Goal: Task Accomplishment & Management: Use online tool/utility

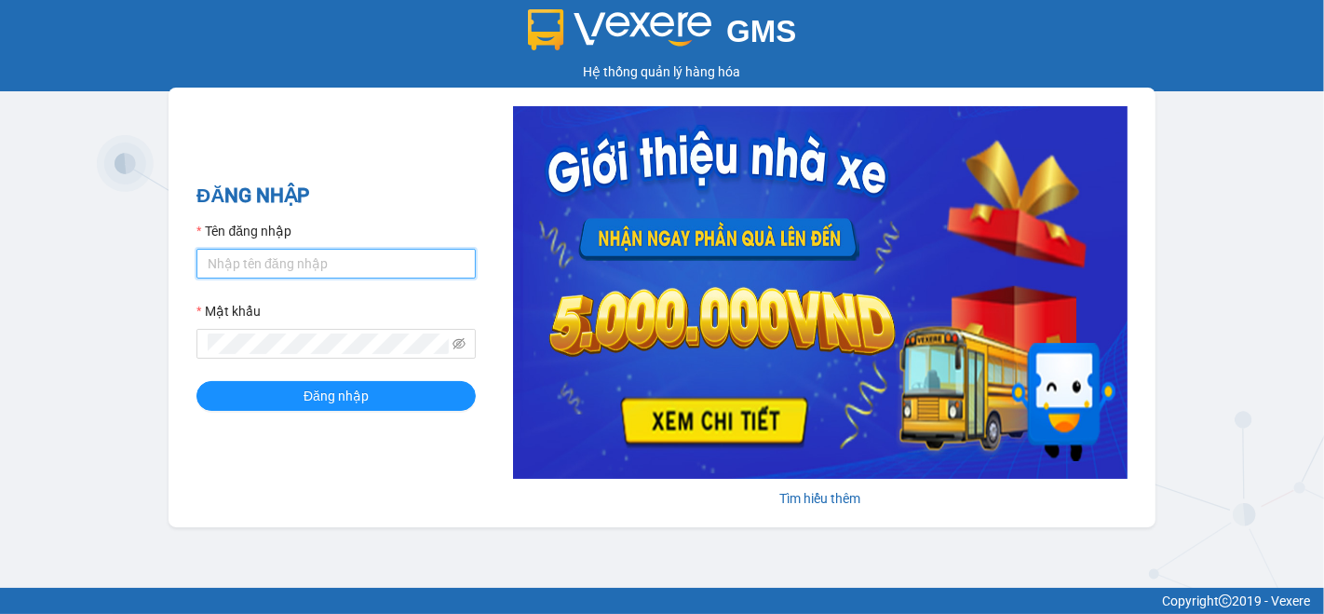
click at [353, 262] on input "Tên đăng nhập" at bounding box center [336, 264] width 279 height 30
type input "ti.nhuquynh"
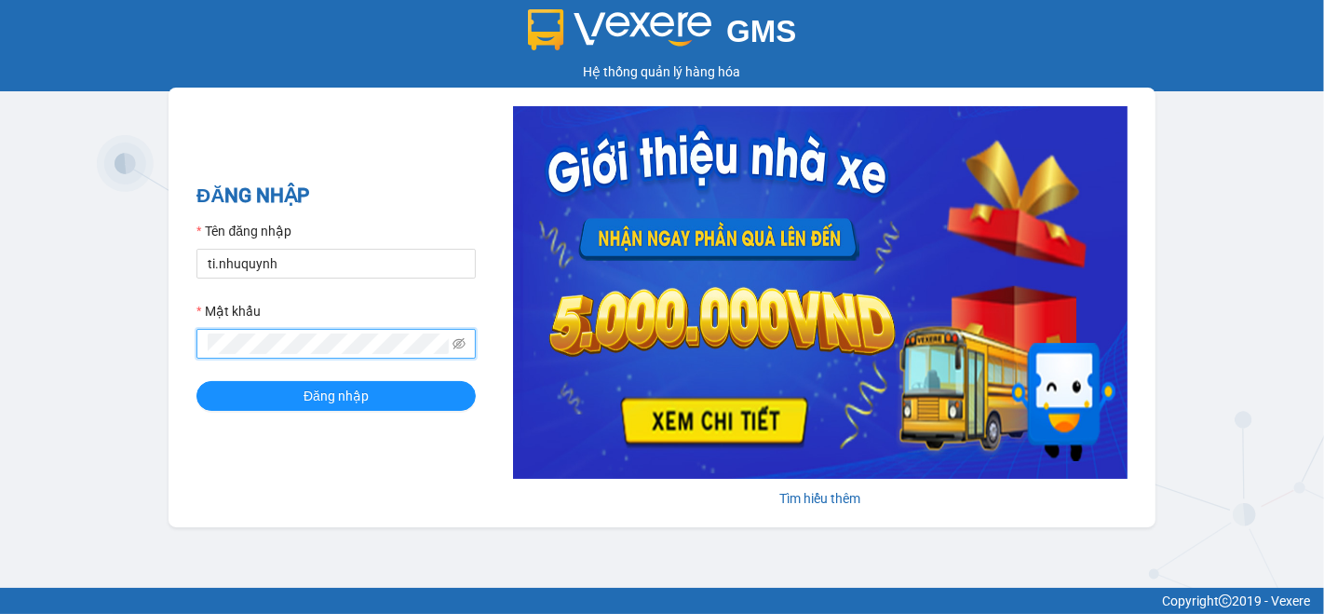
click at [197, 381] on button "Đăng nhập" at bounding box center [336, 396] width 279 height 30
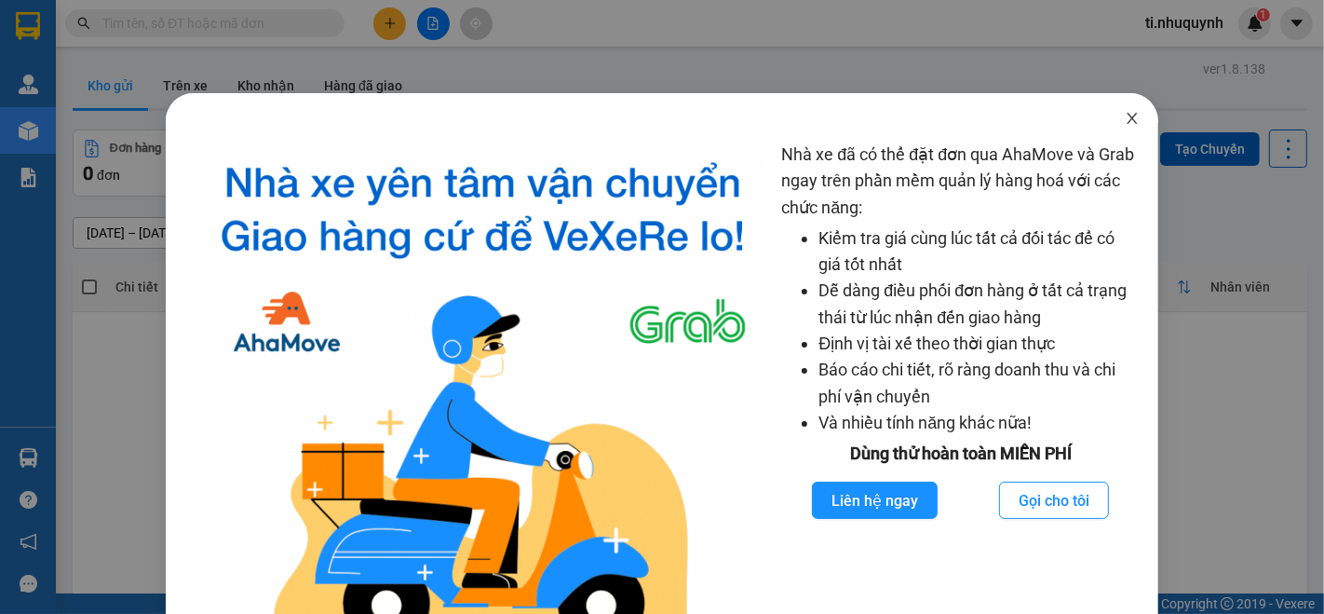
click at [1125, 115] on icon "close" at bounding box center [1132, 118] width 15 height 15
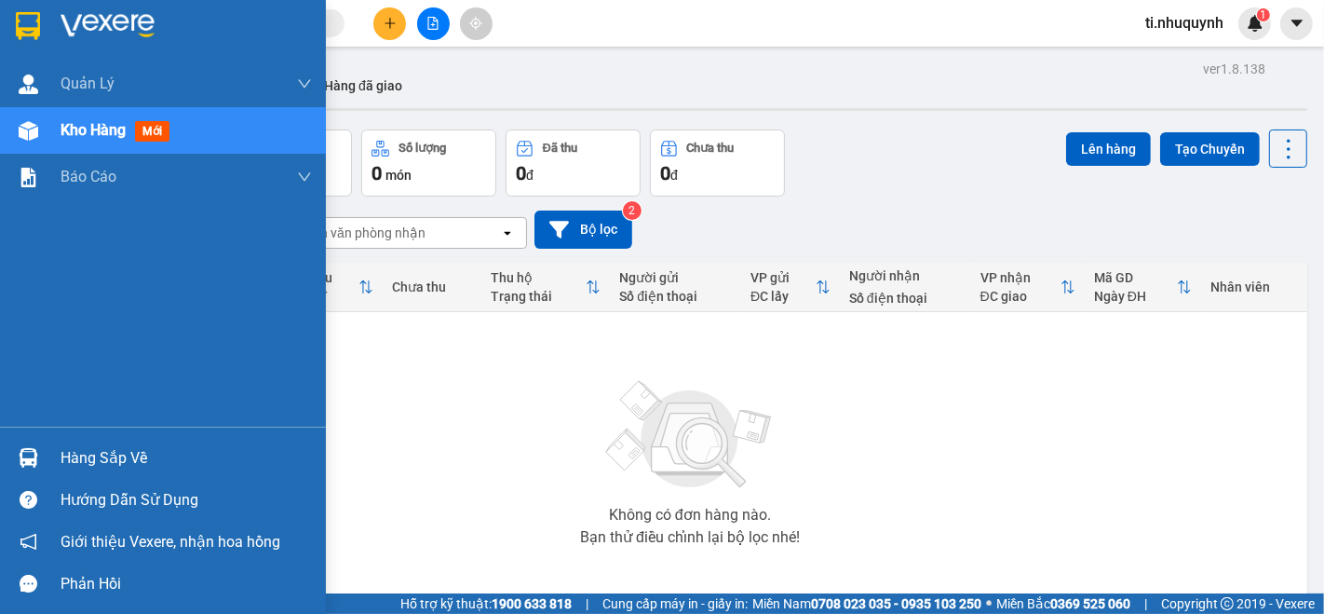
click at [65, 458] on div "Hàng sắp về" at bounding box center [186, 458] width 251 height 28
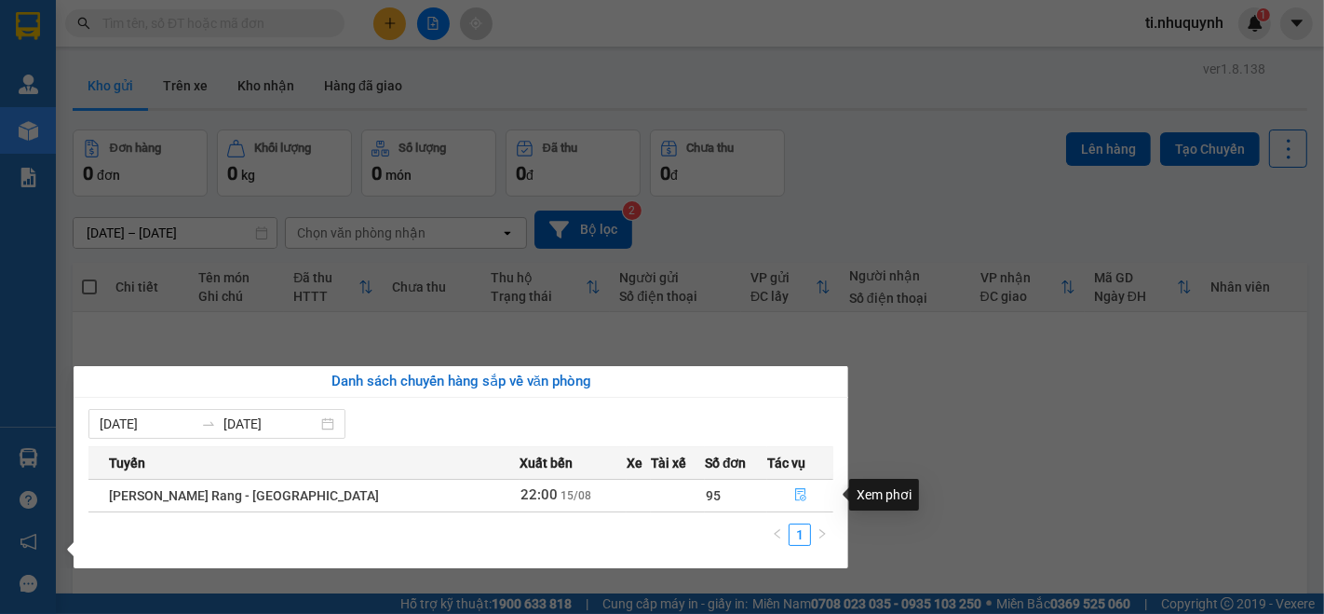
click at [794, 494] on icon "file-done" at bounding box center [800, 494] width 13 height 13
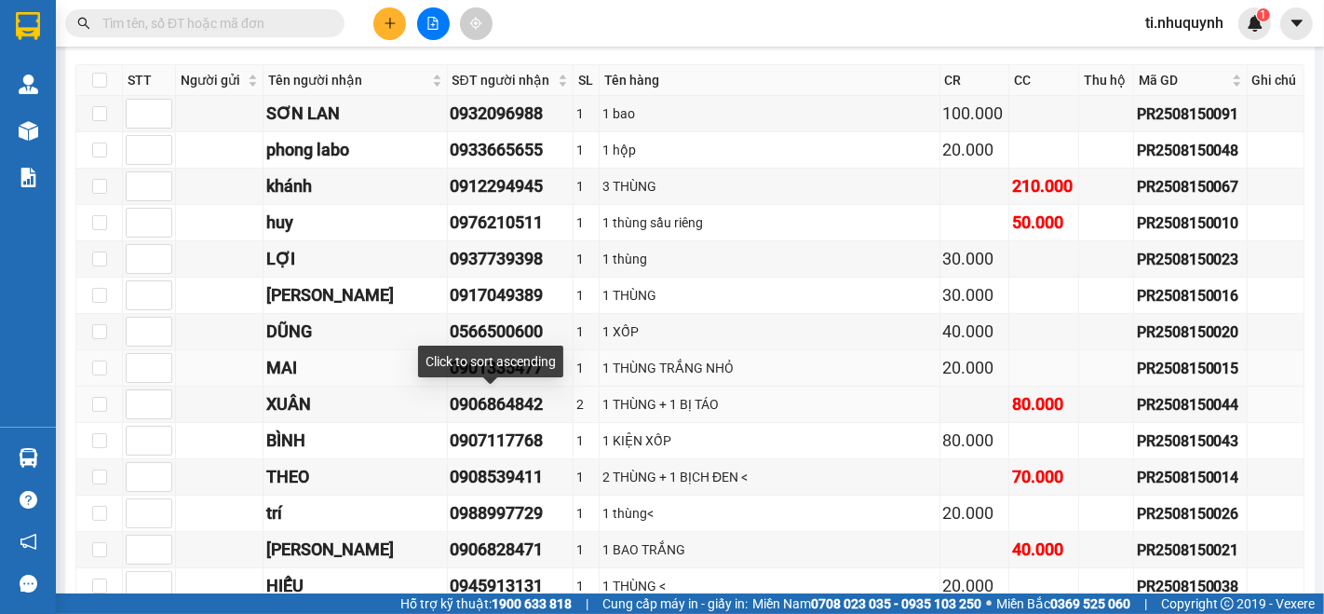
scroll to position [310, 0]
click at [101, 86] on input "checkbox" at bounding box center [99, 79] width 15 height 15
checkbox input "true"
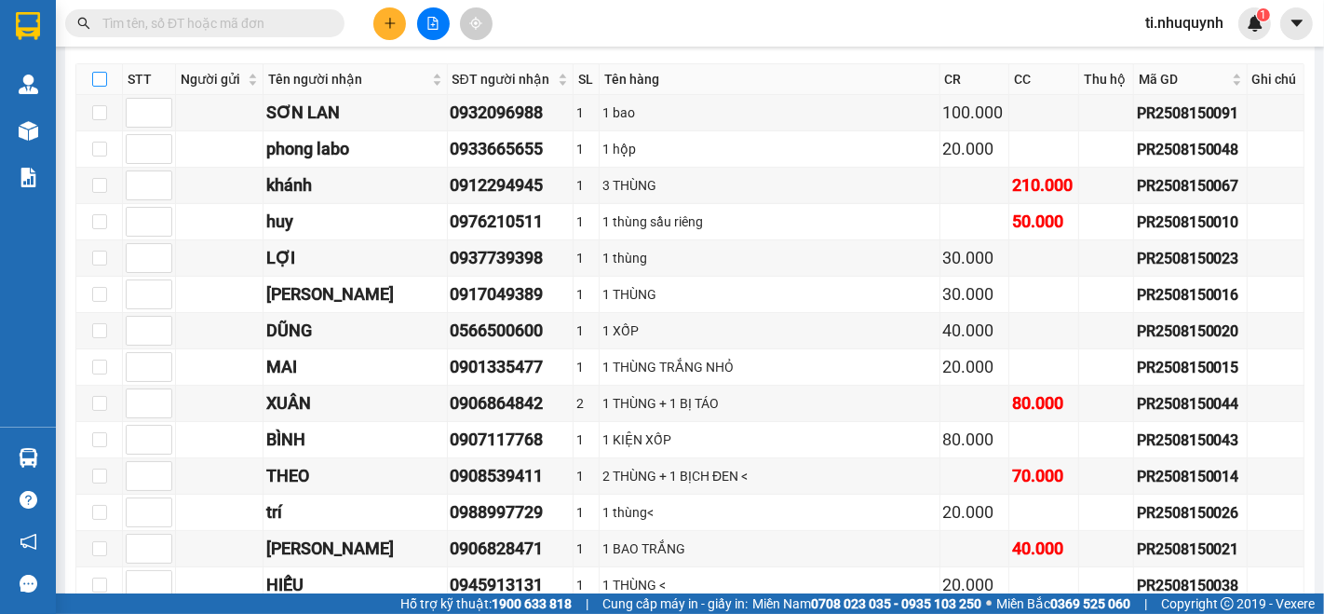
checkbox input "true"
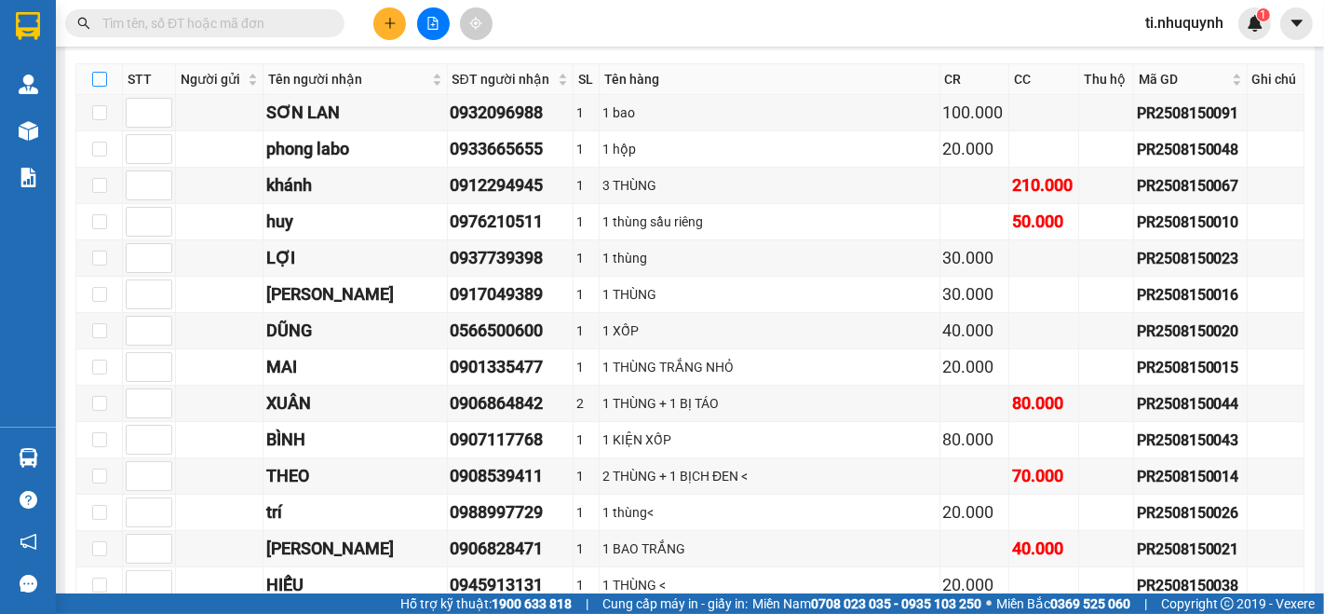
checkbox input "true"
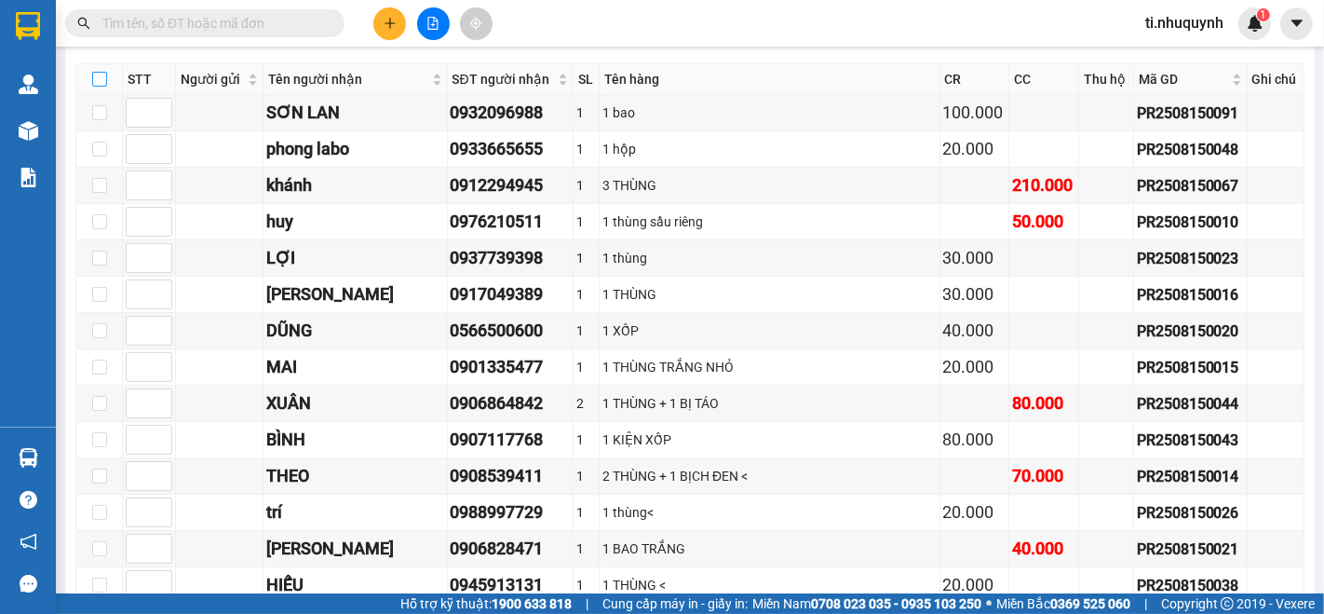
checkbox input "true"
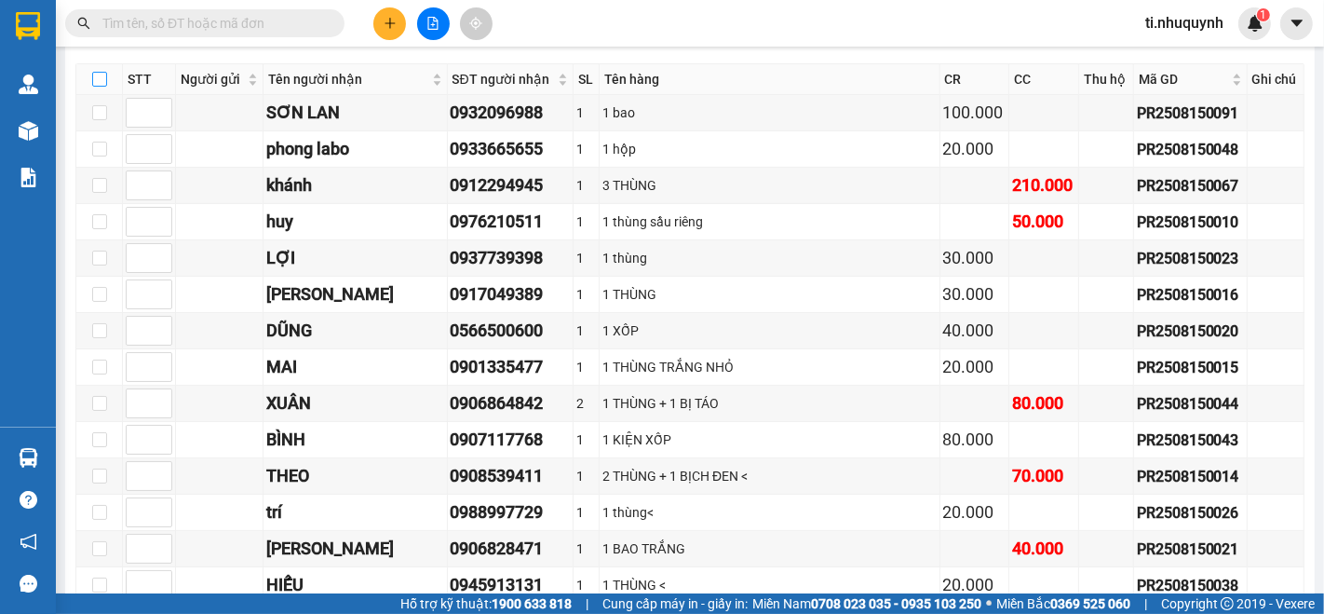
checkbox input "true"
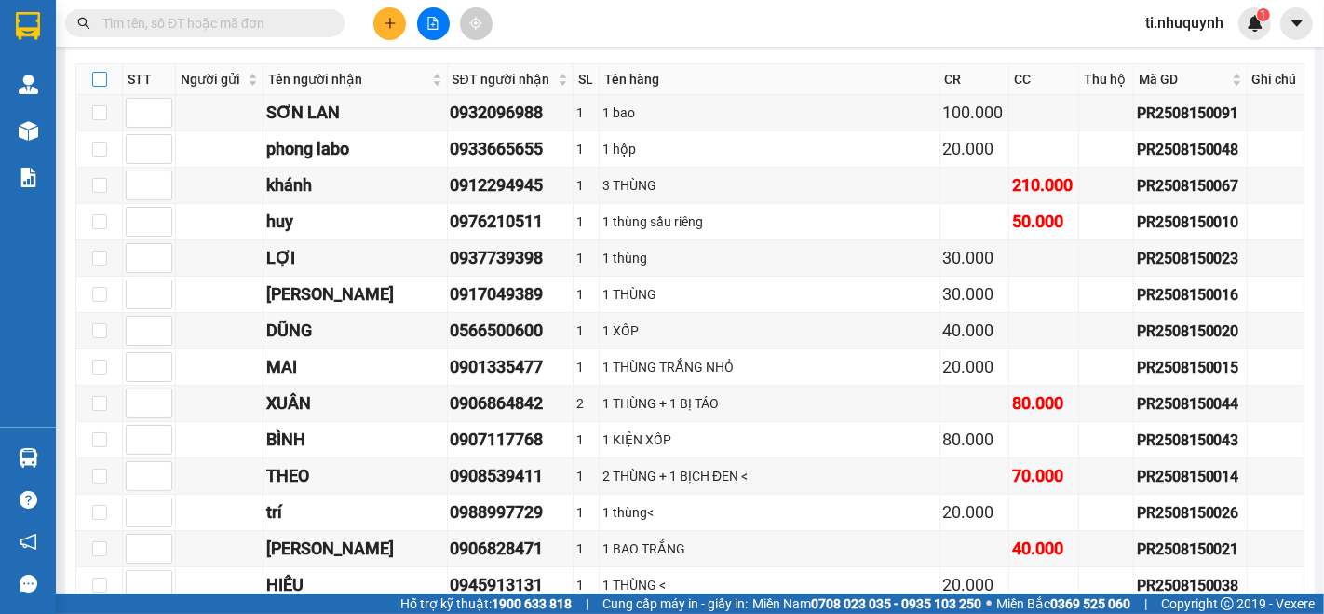
checkbox input "true"
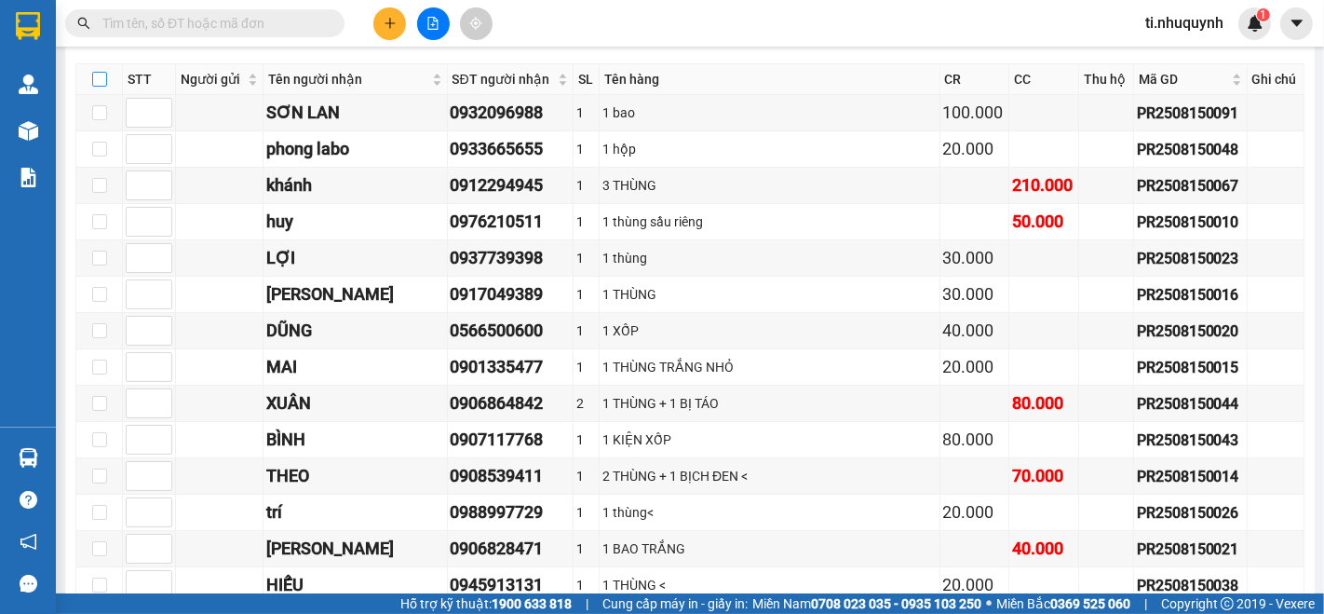
checkbox input "true"
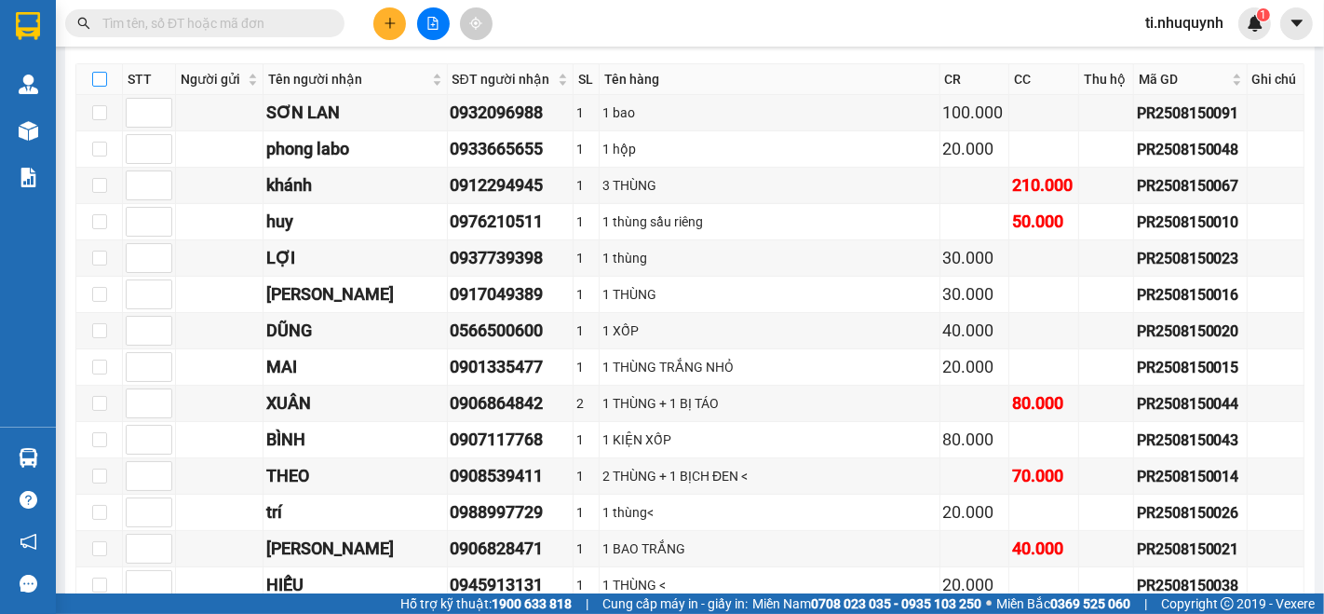
checkbox input "true"
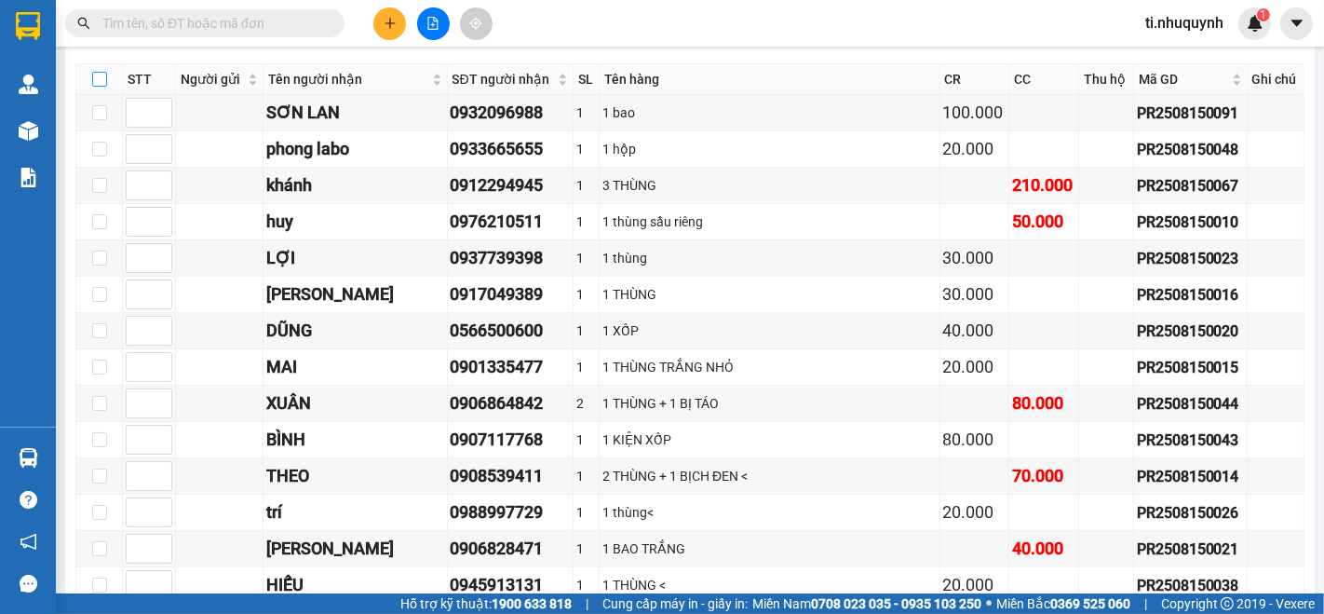
checkbox input "true"
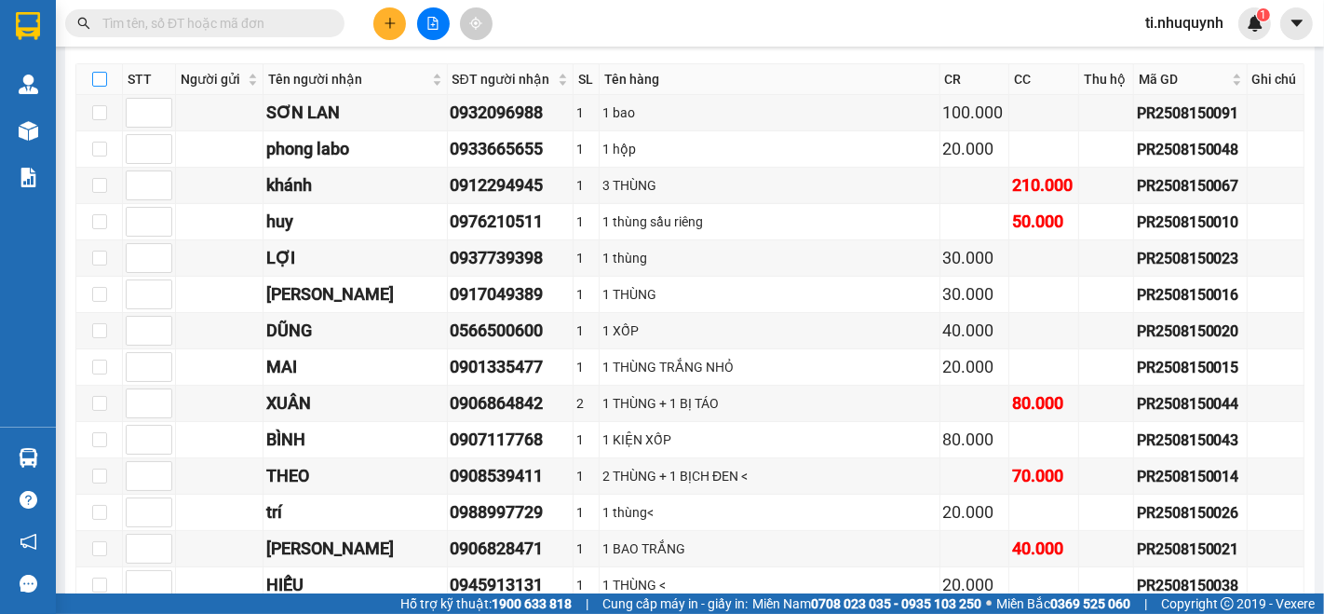
checkbox input "true"
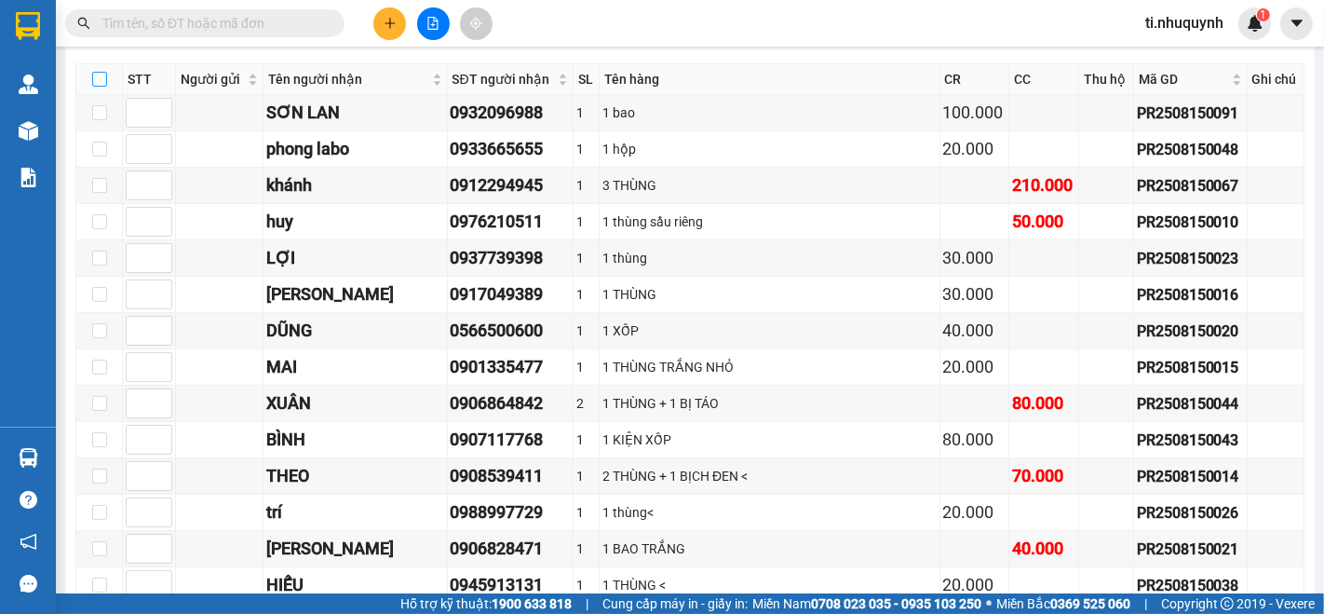
checkbox input "true"
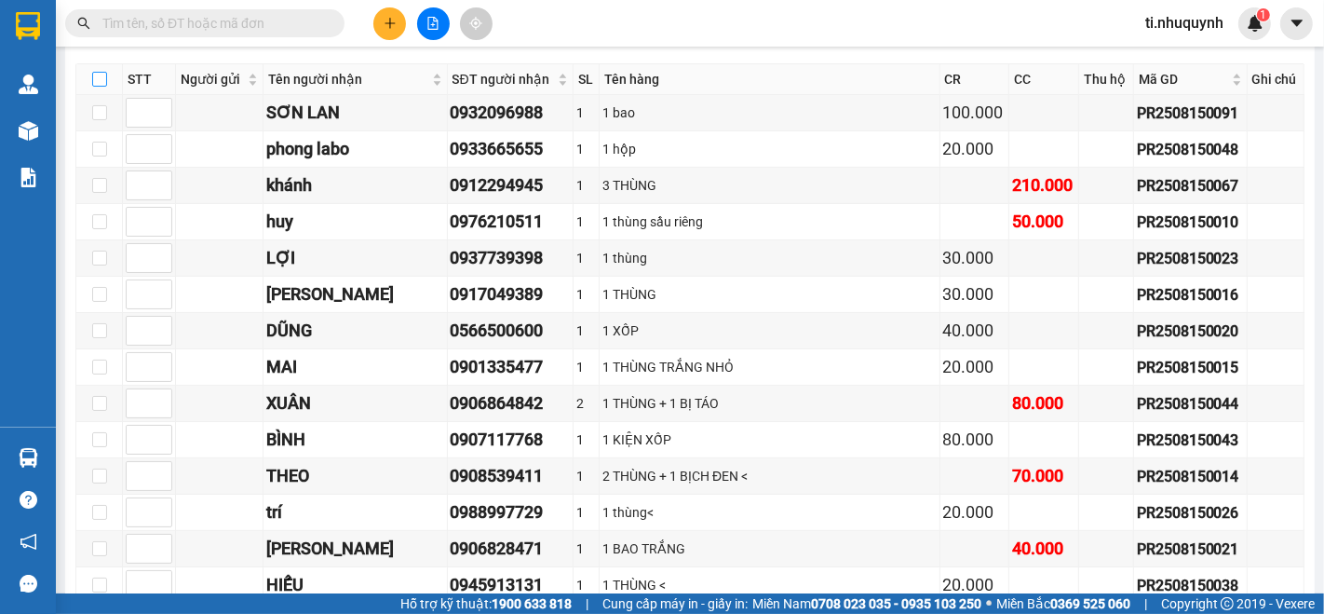
checkbox input "true"
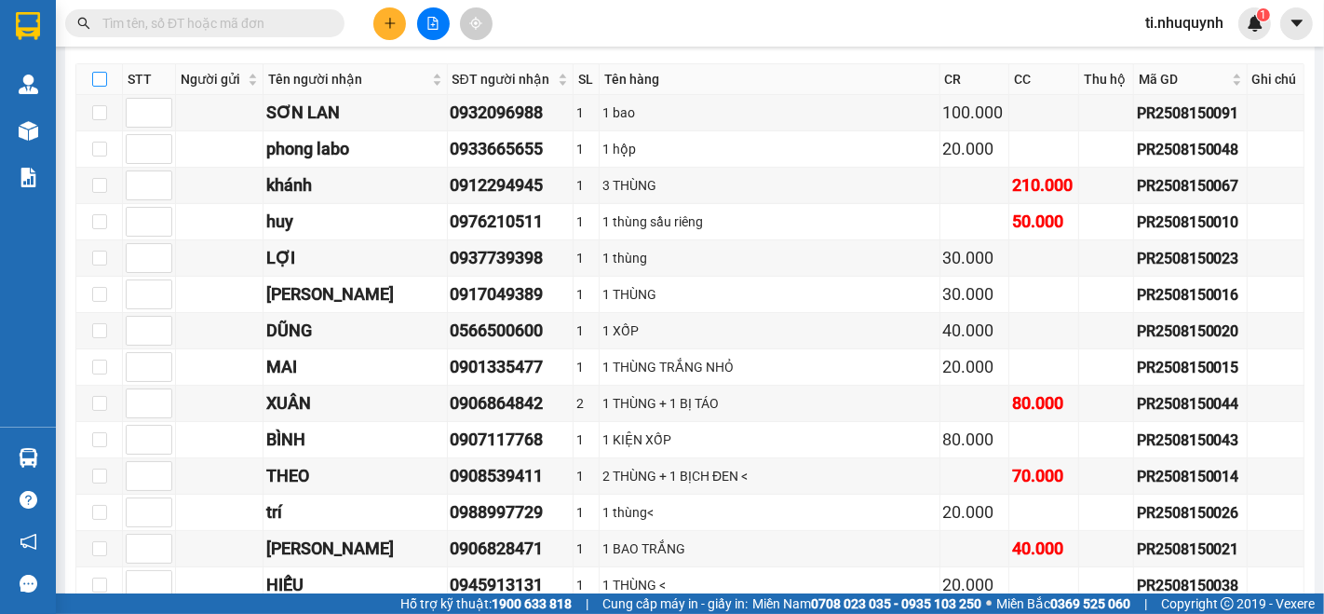
checkbox input "true"
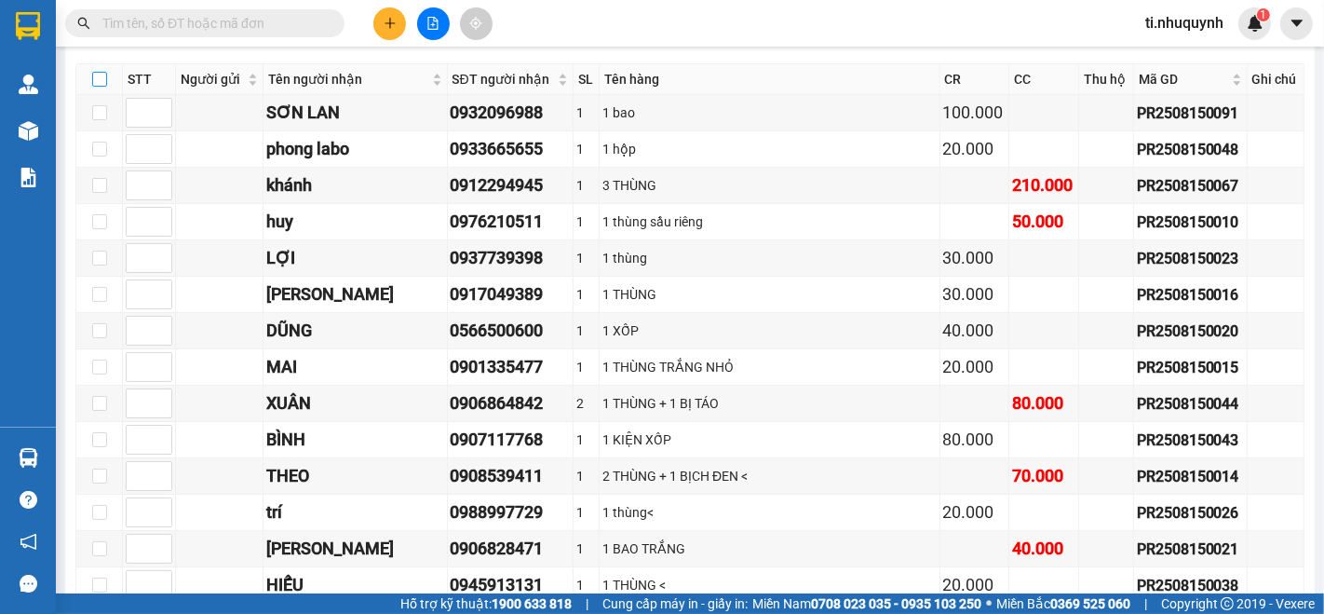
checkbox input "true"
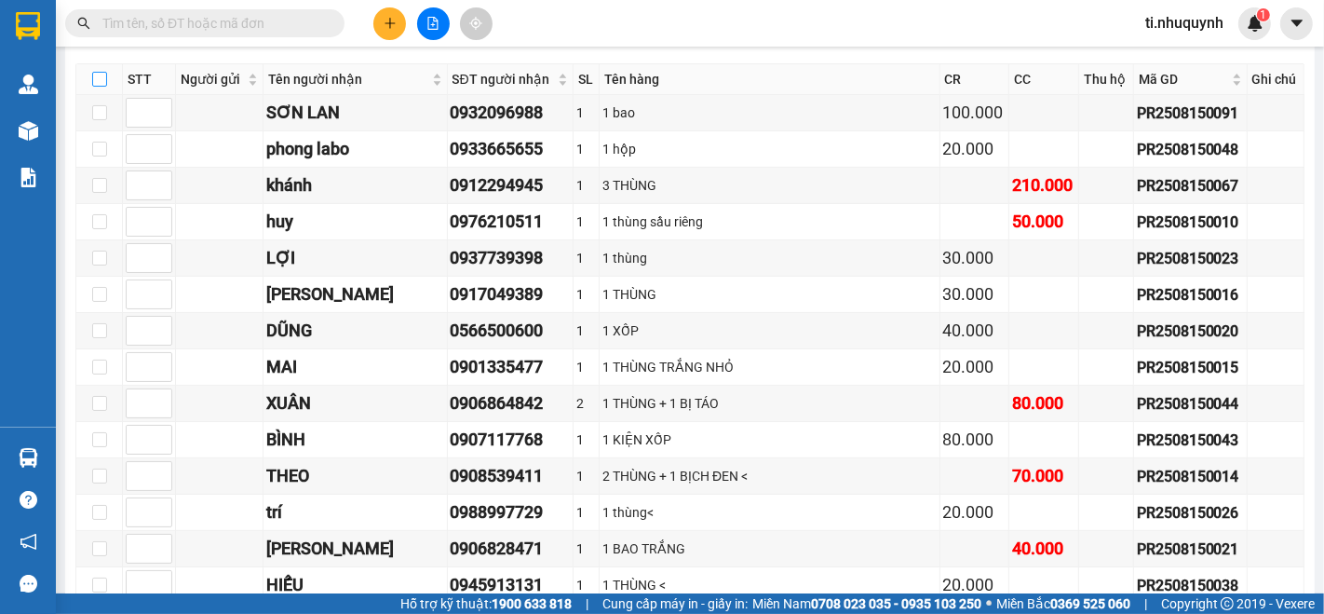
checkbox input "true"
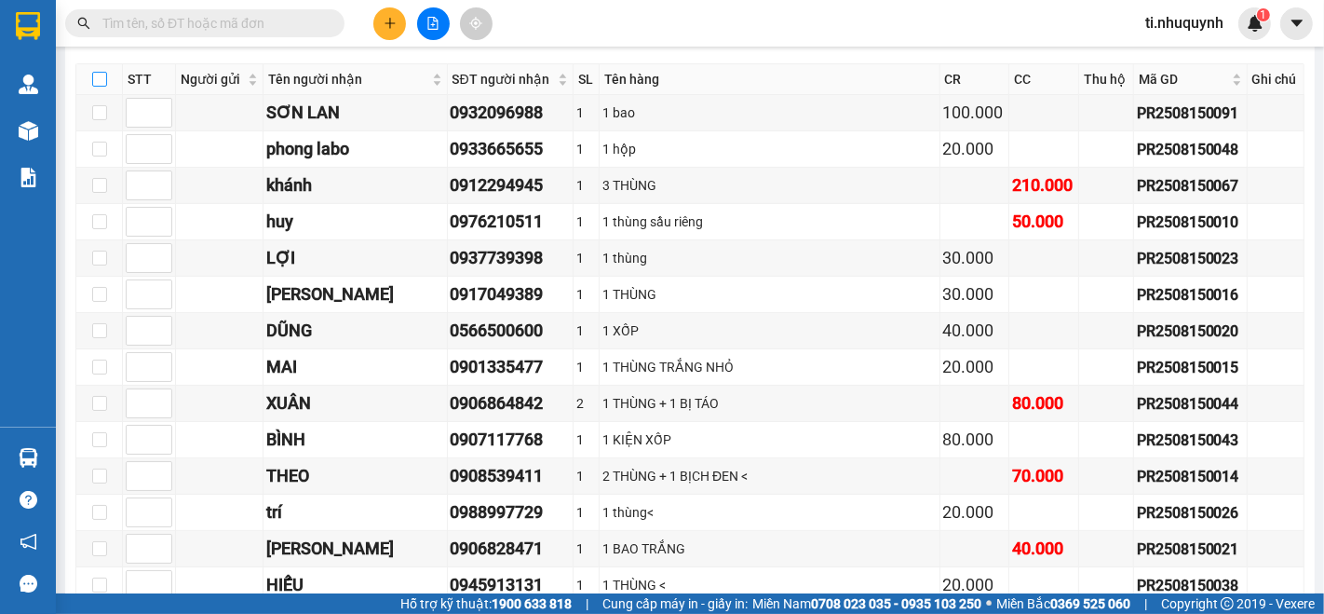
checkbox input "true"
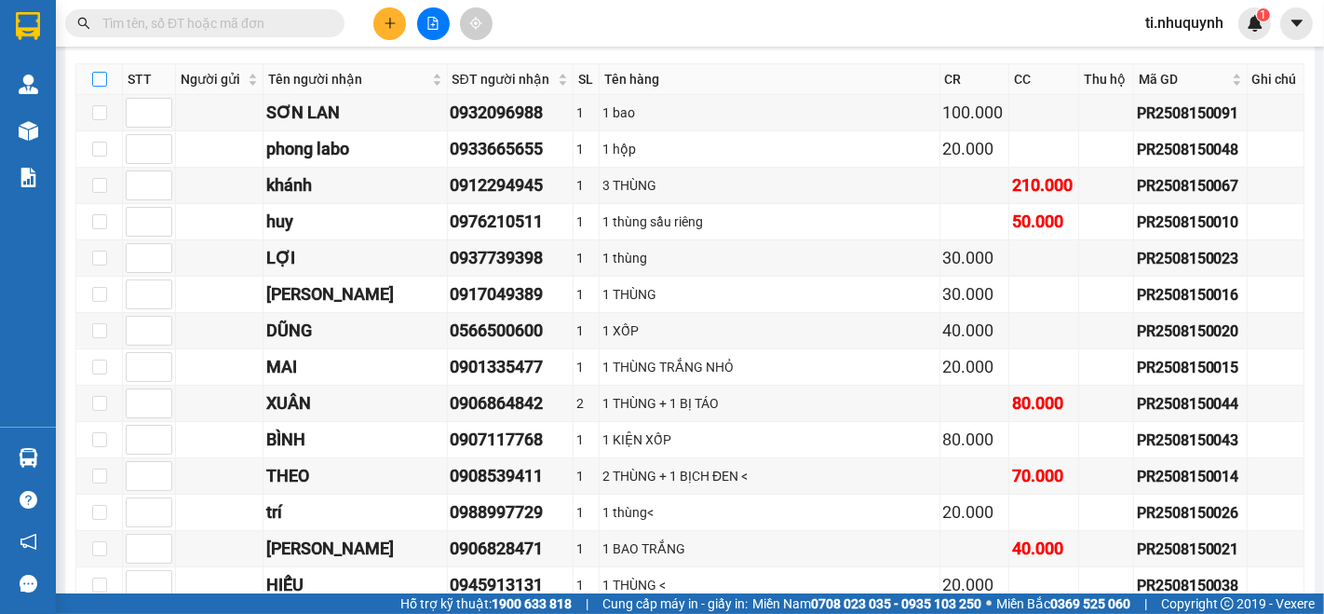
checkbox input "true"
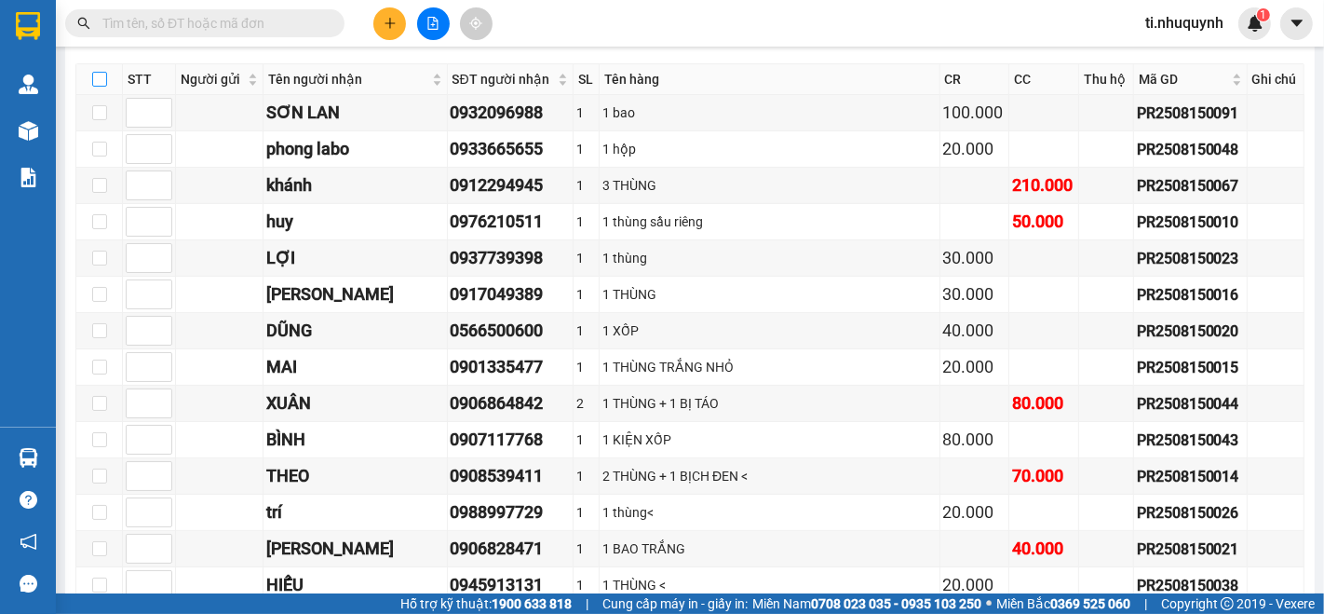
checkbox input "true"
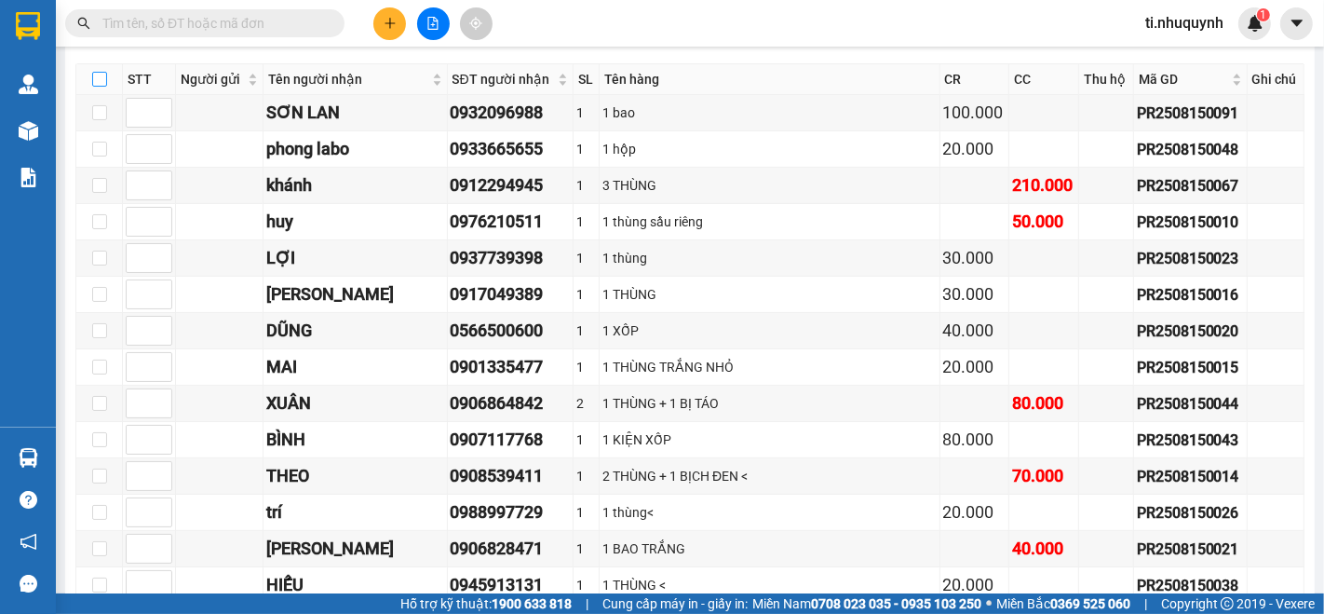
checkbox input "true"
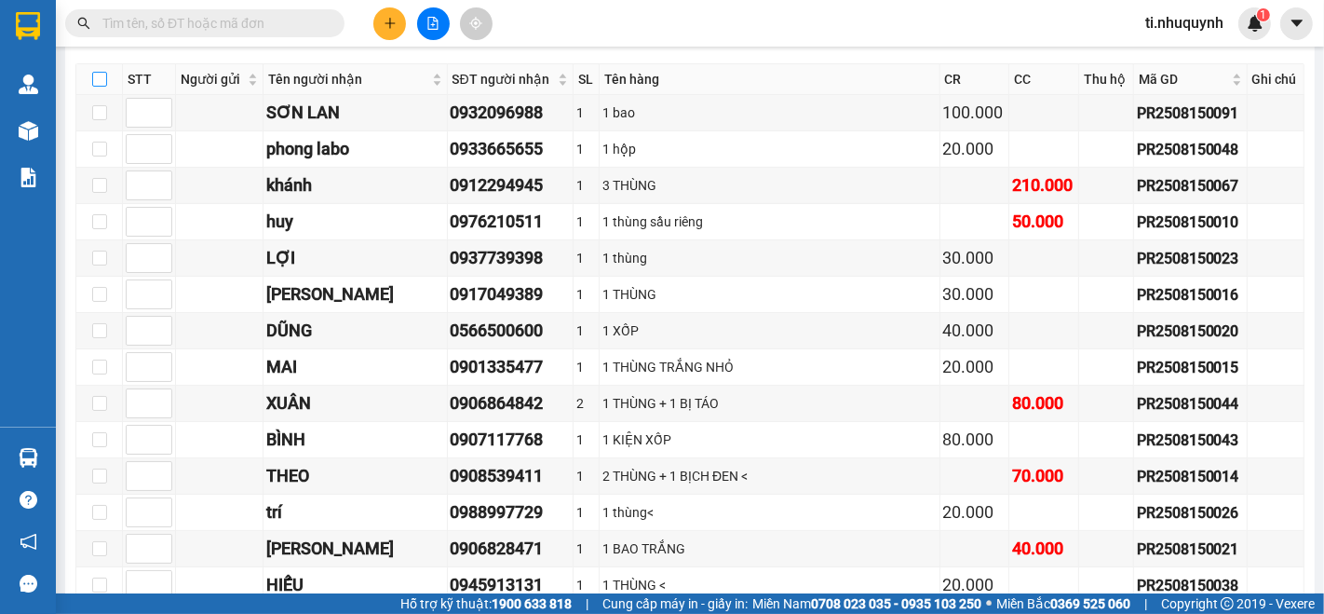
checkbox input "true"
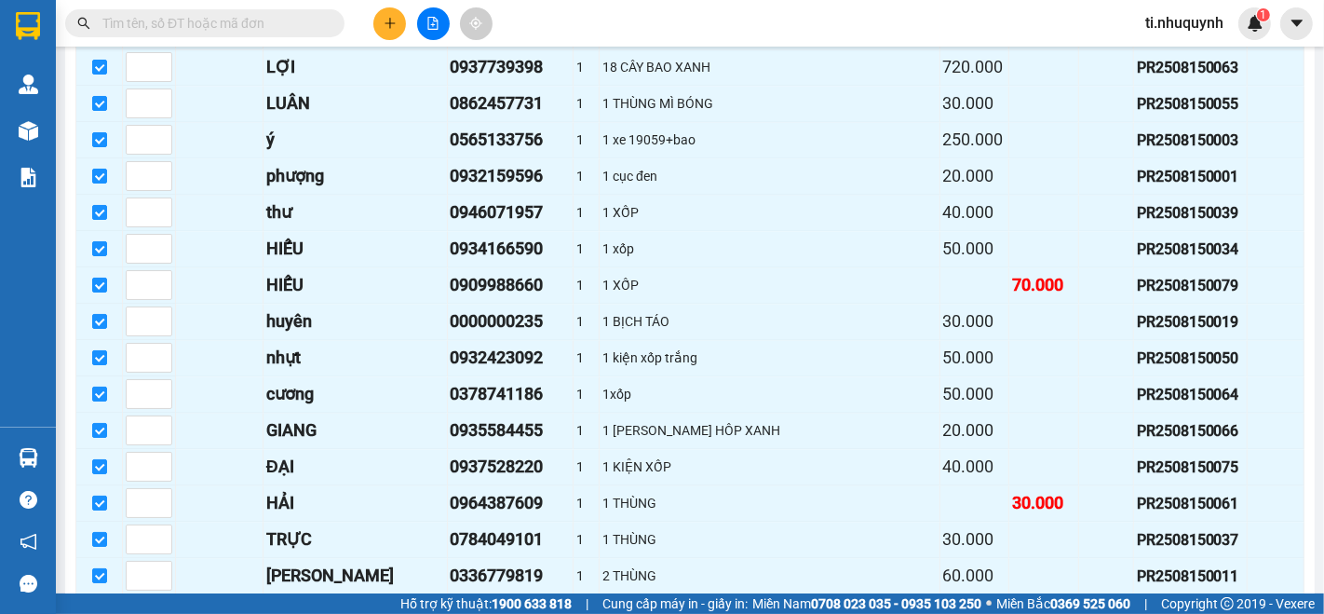
scroll to position [3302, 0]
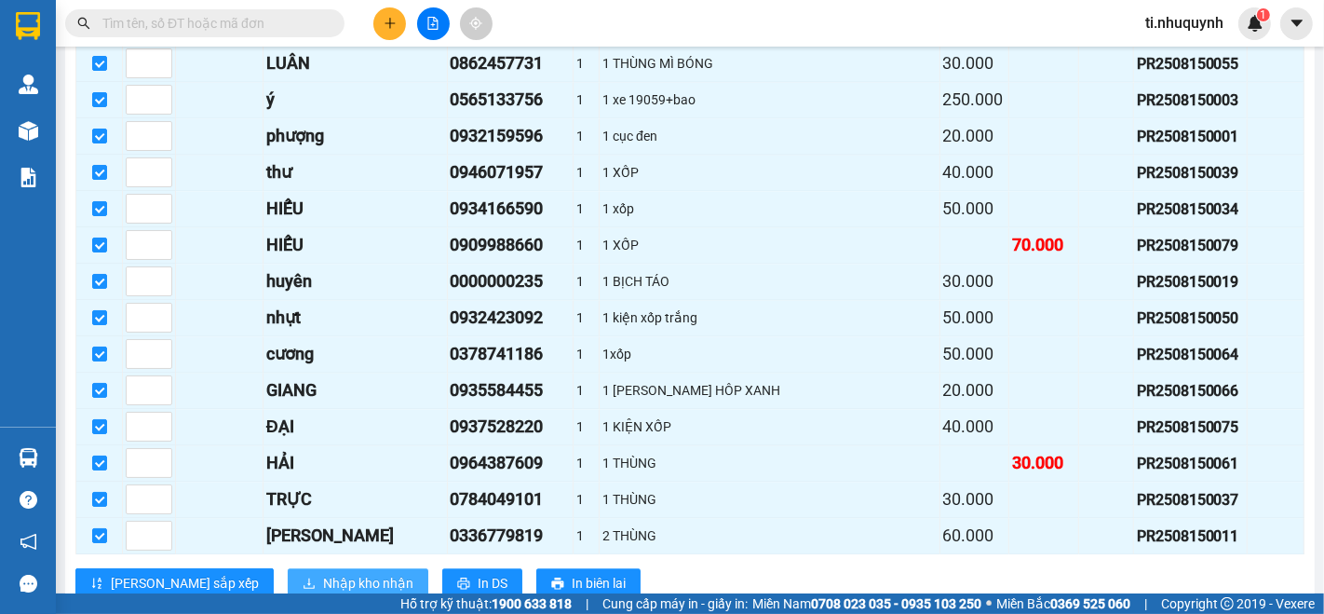
click at [323, 573] on span "Nhập kho nhận" at bounding box center [368, 583] width 90 height 20
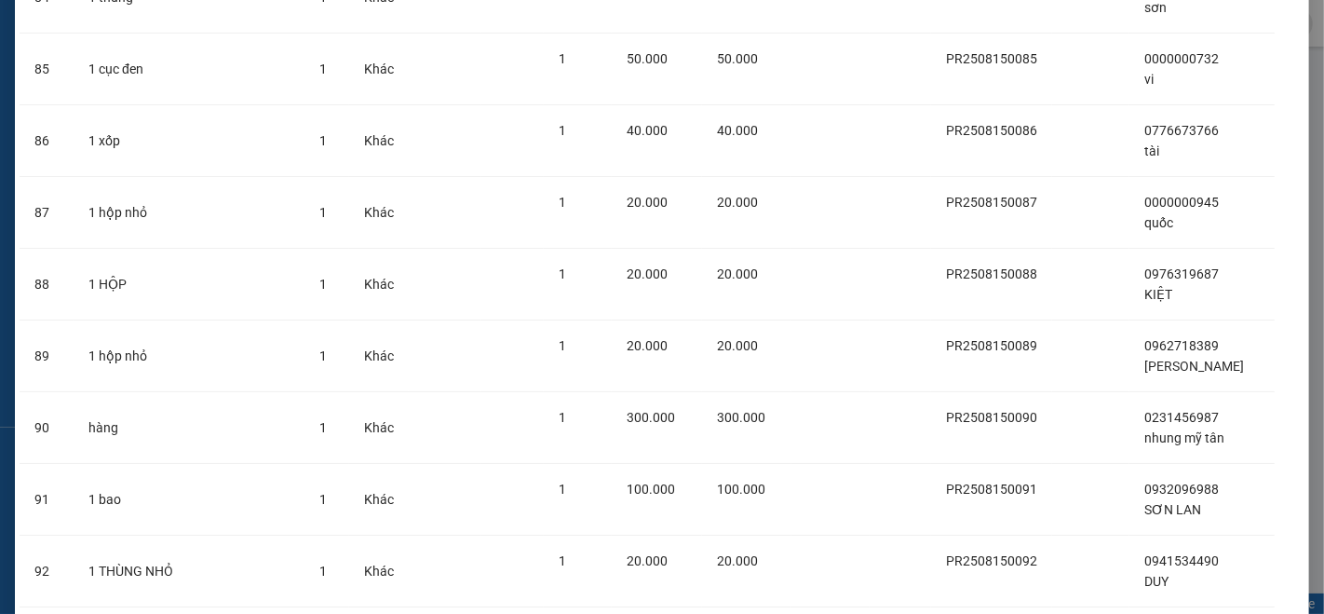
scroll to position [6507, 0]
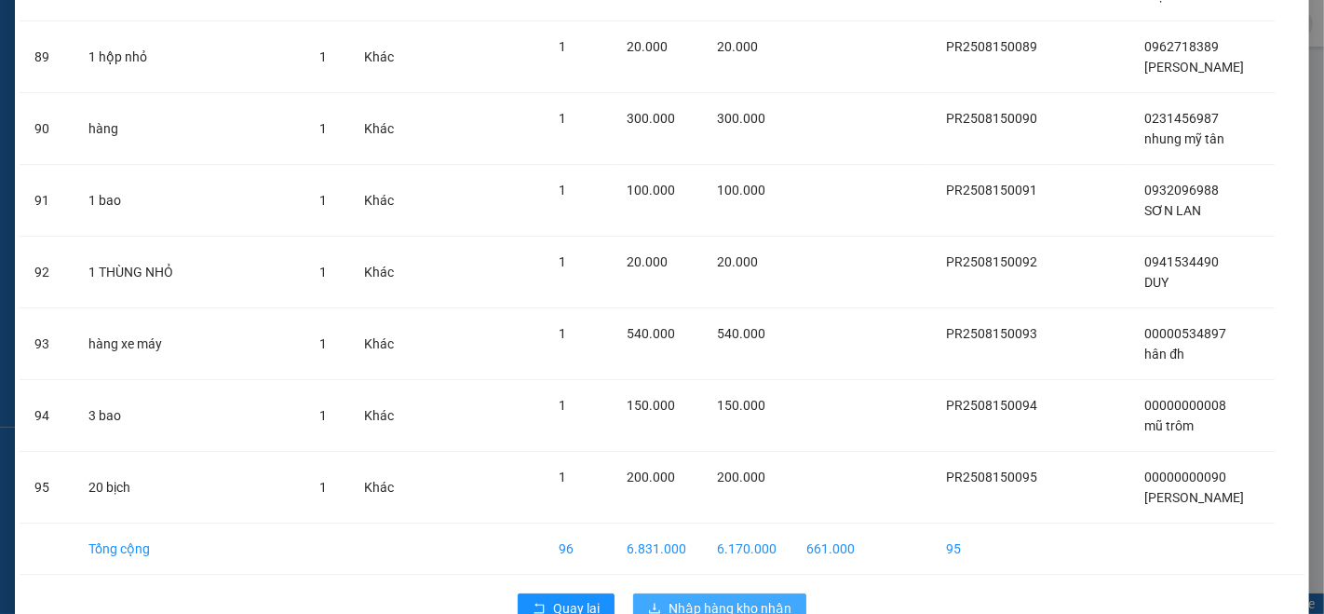
click at [708, 598] on span "Nhập hàng kho nhận" at bounding box center [730, 608] width 123 height 20
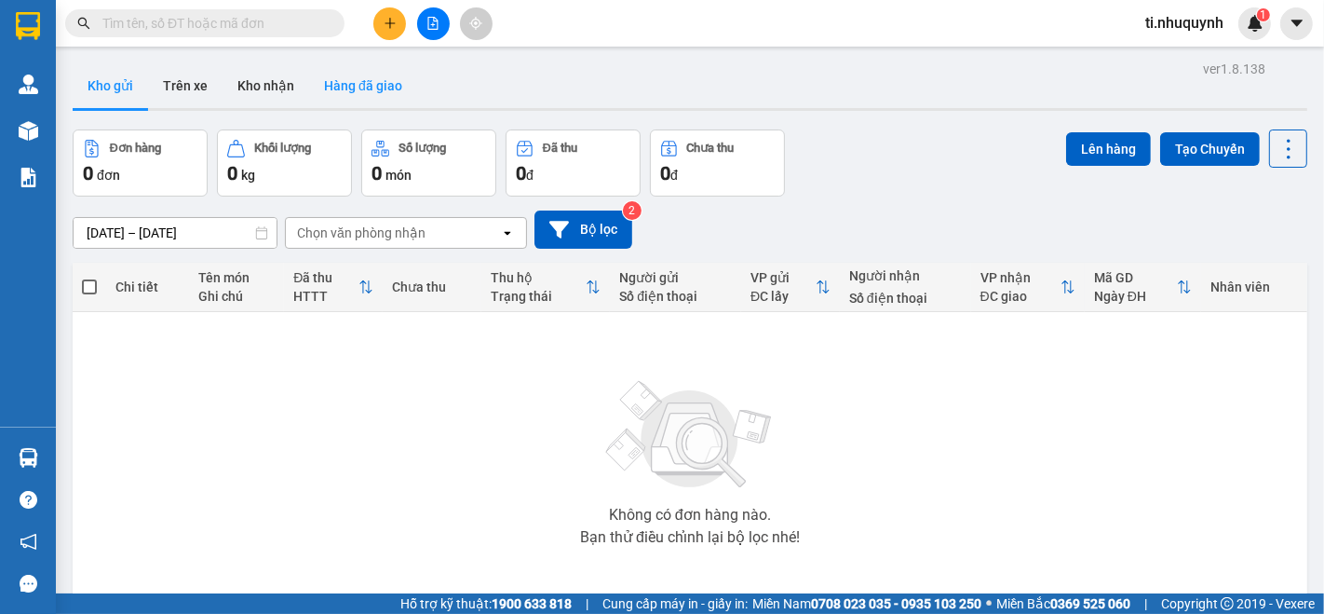
click at [373, 78] on button "Hàng đã giao" at bounding box center [363, 85] width 108 height 45
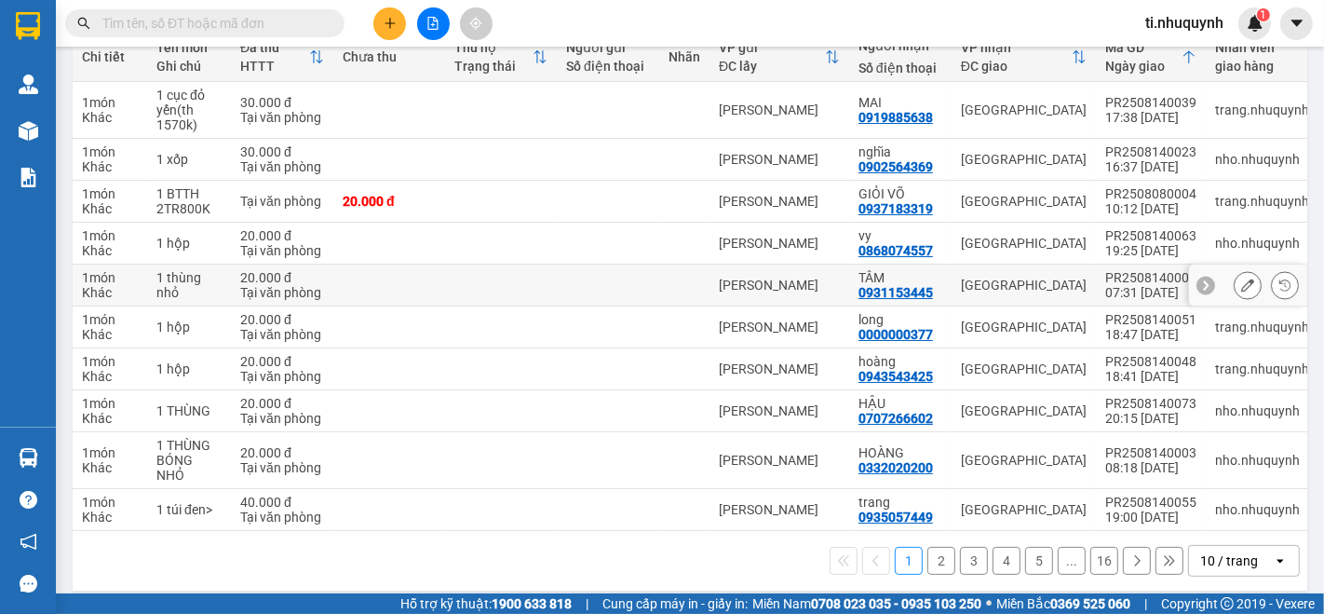
scroll to position [253, 0]
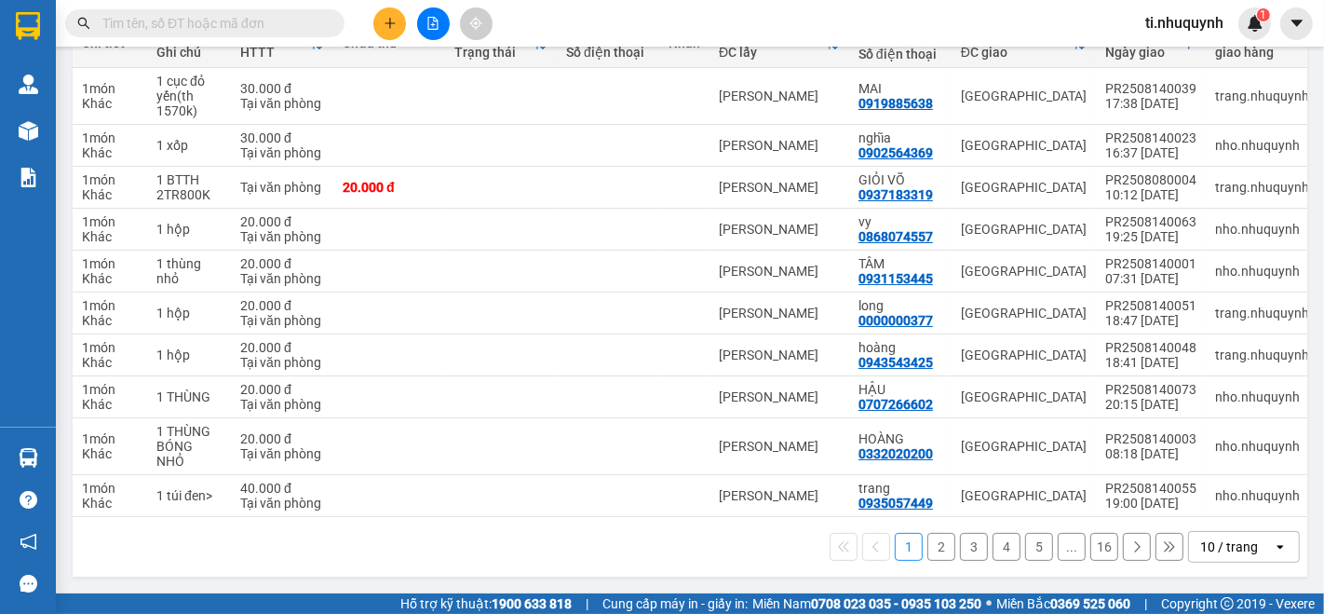
click at [1229, 557] on div "10 / trang" at bounding box center [1231, 547] width 84 height 30
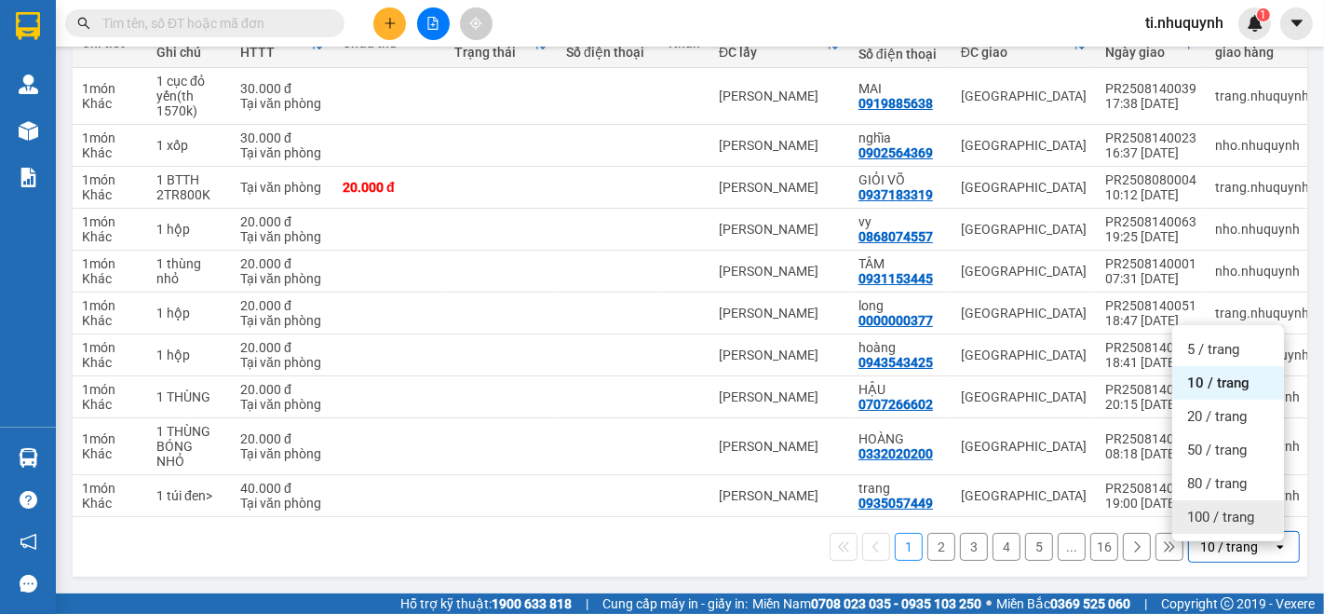
click at [1237, 511] on span "100 / trang" at bounding box center [1220, 517] width 67 height 19
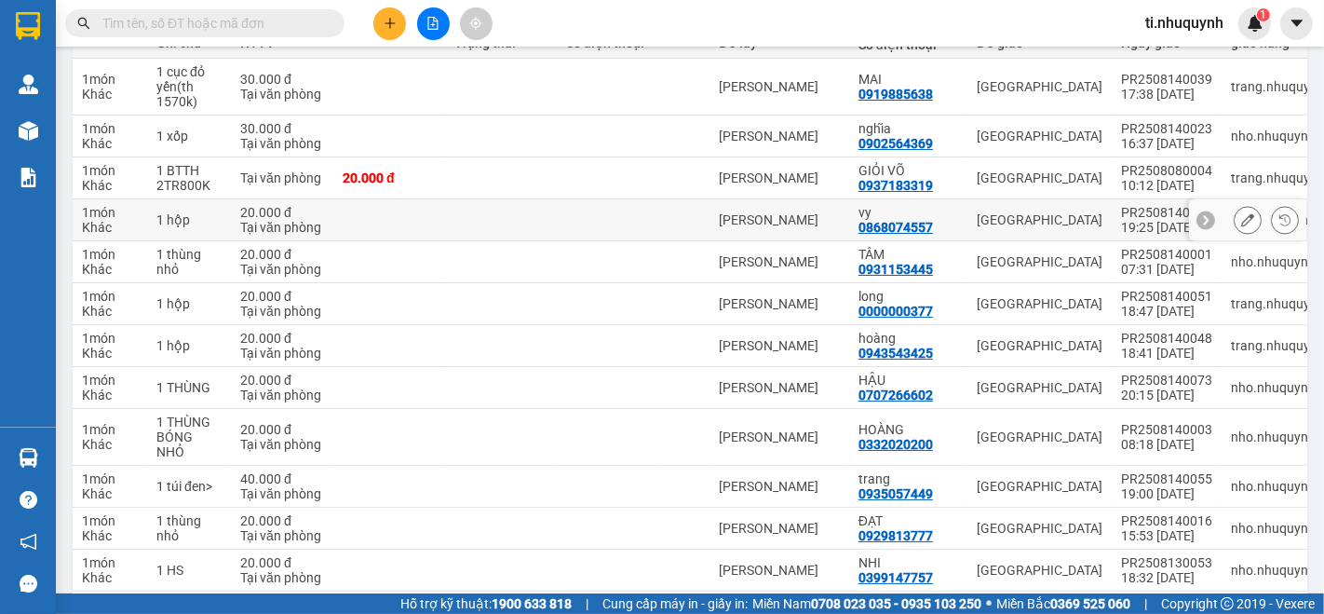
scroll to position [0, 0]
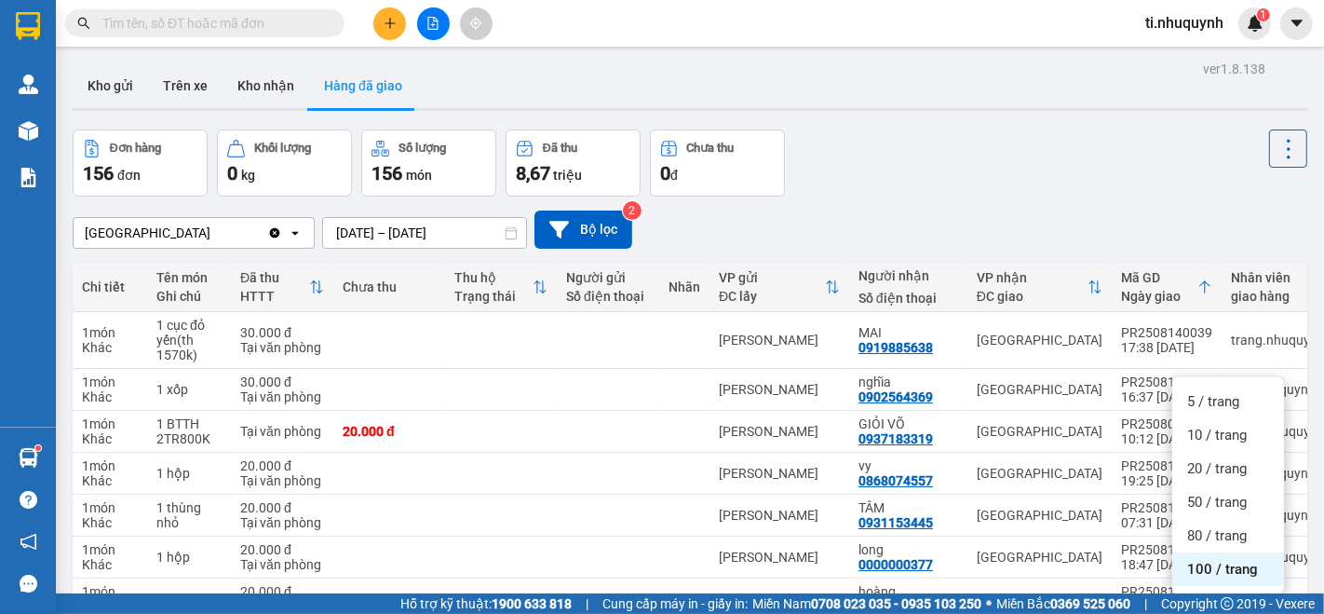
click at [566, 25] on div "Kết quả [PERSON_NAME] ( 0 ) Bộ lọc No Data ti.nhuquynh 1" at bounding box center [662, 23] width 1324 height 47
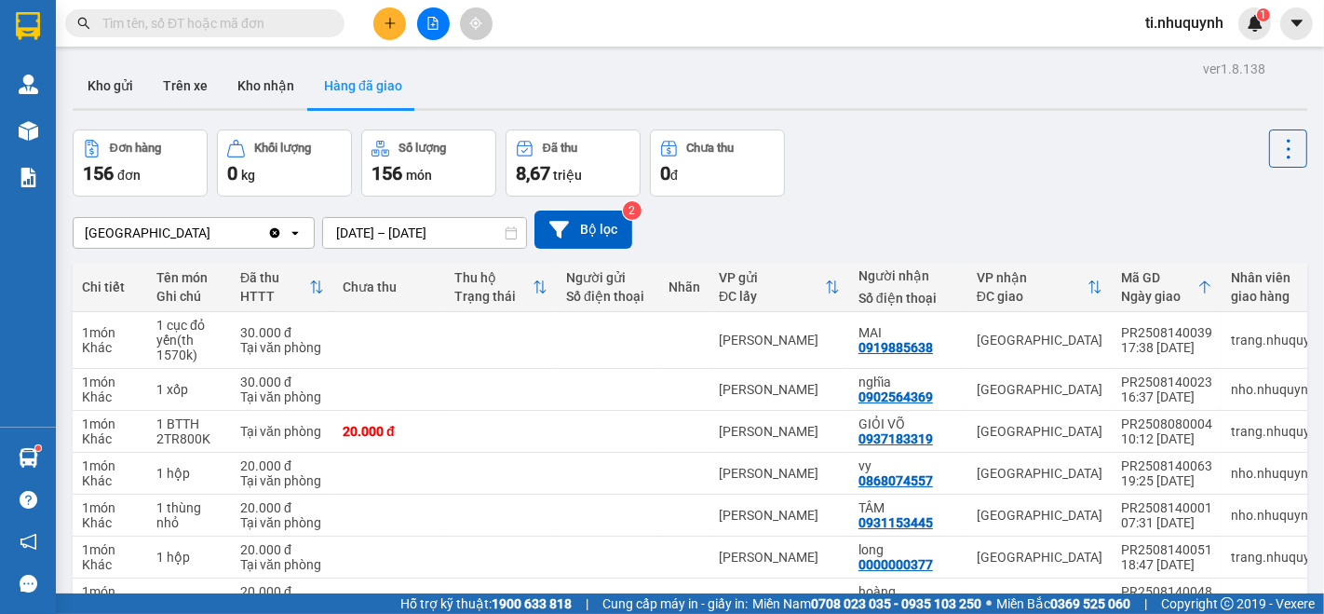
click at [1066, 180] on div "Đơn hàng 156 đơn [PERSON_NAME] 0 kg Số [PERSON_NAME] 156 món Đã thu 8,67 [PERSO…" at bounding box center [690, 162] width 1235 height 67
click at [129, 88] on button "Kho gửi" at bounding box center [110, 85] width 75 height 45
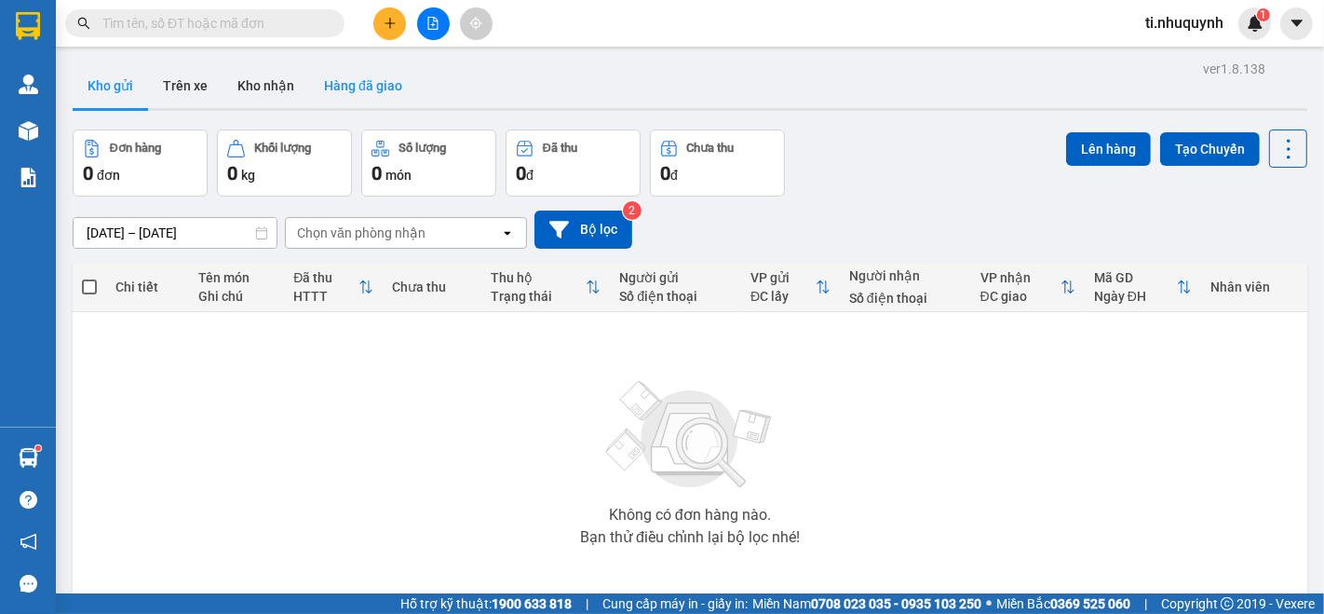
click at [373, 85] on button "Hàng đã giao" at bounding box center [363, 85] width 108 height 45
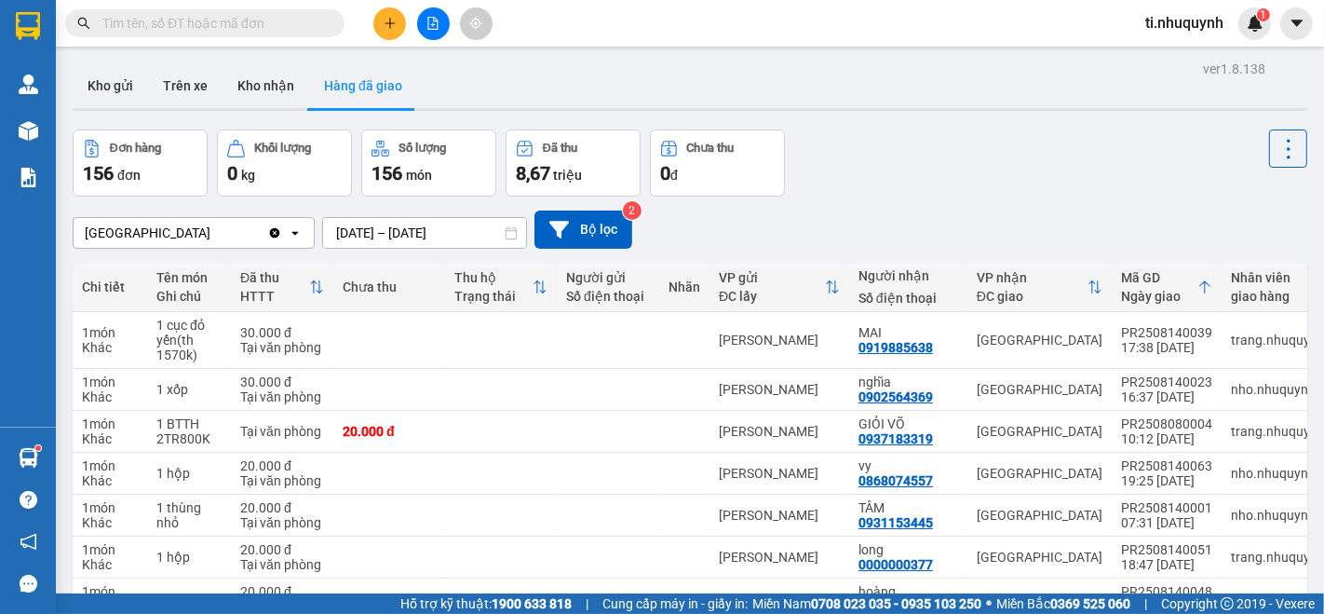
click at [309, 63] on button "Hàng đã giao" at bounding box center [363, 85] width 108 height 45
click at [595, 79] on div "Kho gửi Trên xe Kho nhận Hàng đã giao" at bounding box center [690, 87] width 1235 height 49
click at [260, 22] on input "text" at bounding box center [212, 23] width 220 height 20
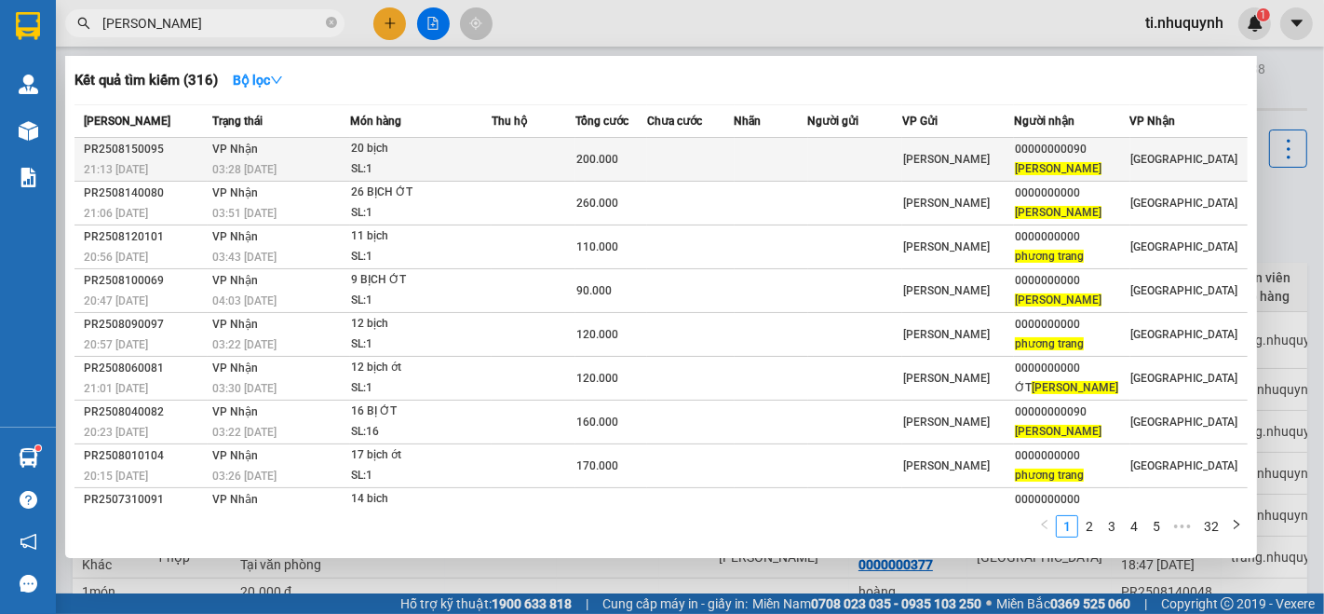
type input "[PERSON_NAME]"
click at [671, 156] on td at bounding box center [690, 160] width 87 height 44
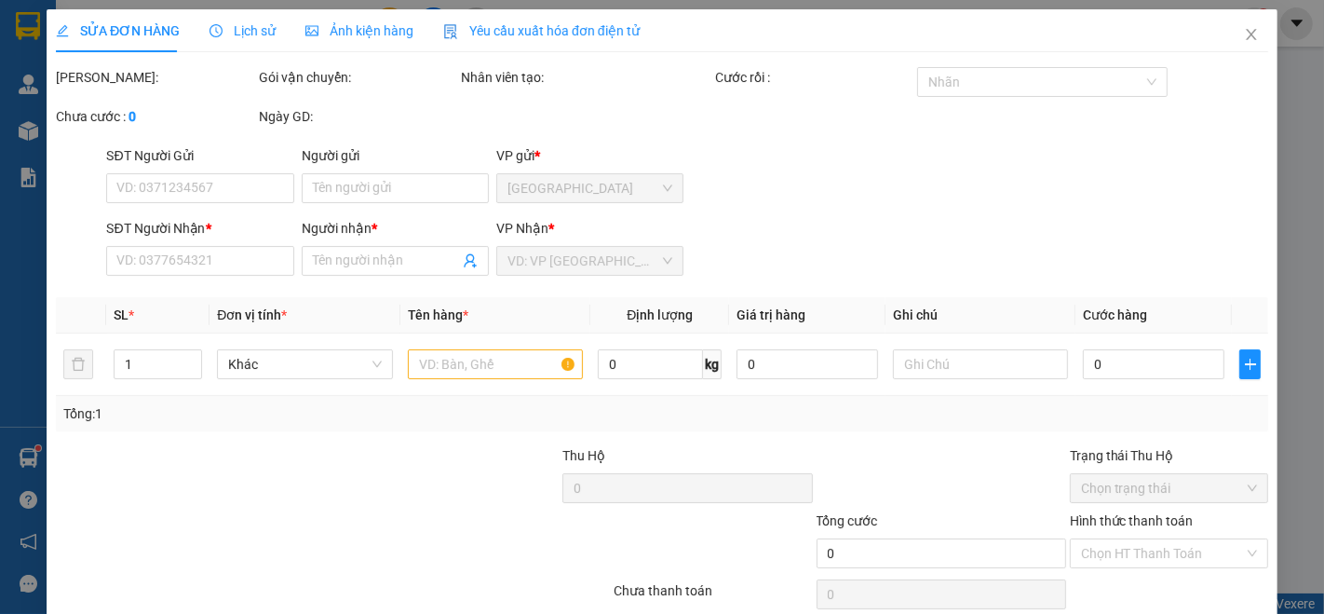
type input "00000000090"
type input "[PERSON_NAME]"
type input "200.000"
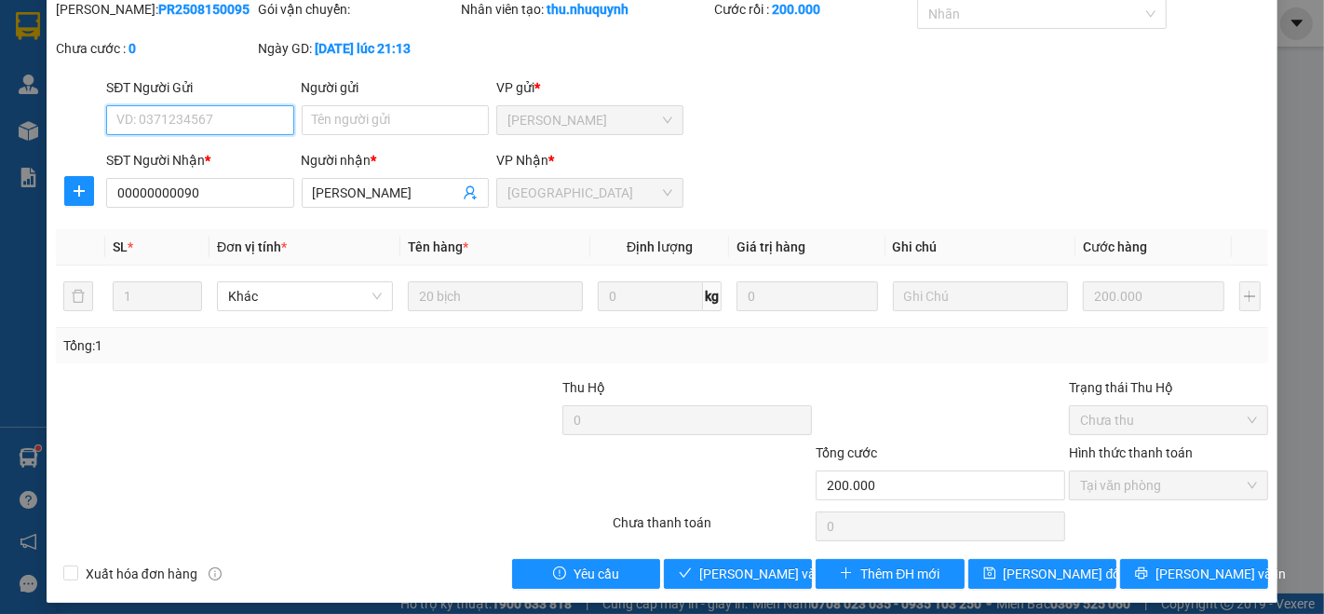
scroll to position [77, 0]
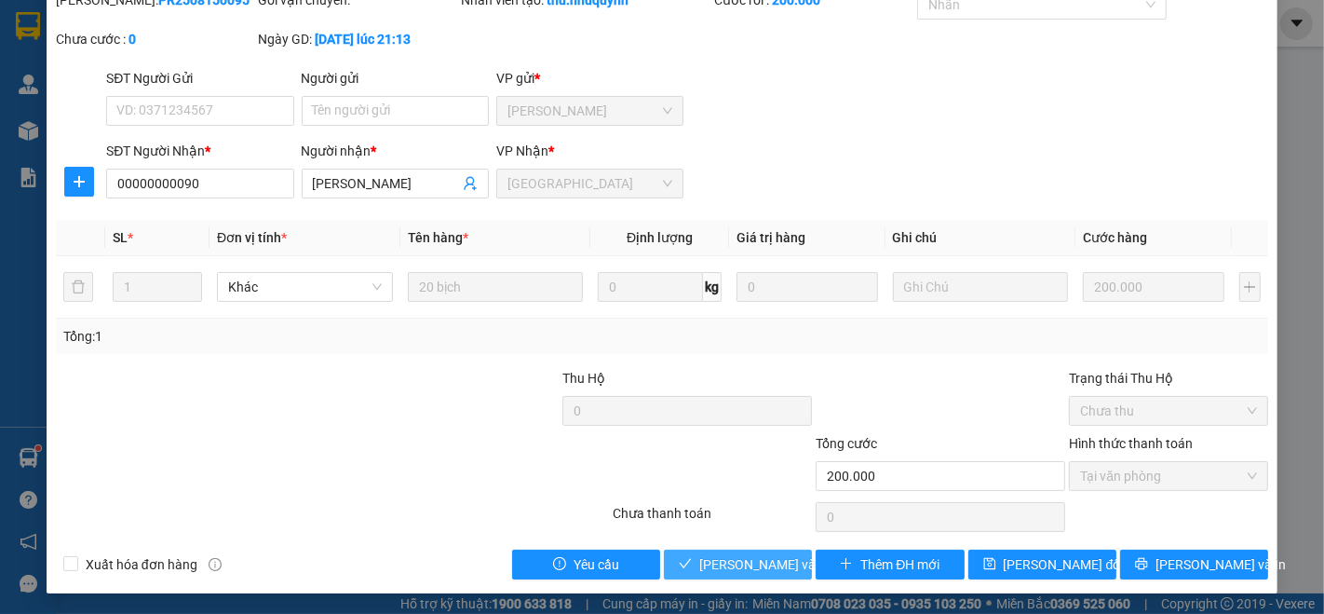
click at [769, 560] on span "[PERSON_NAME] và [PERSON_NAME] hàng" at bounding box center [824, 564] width 251 height 20
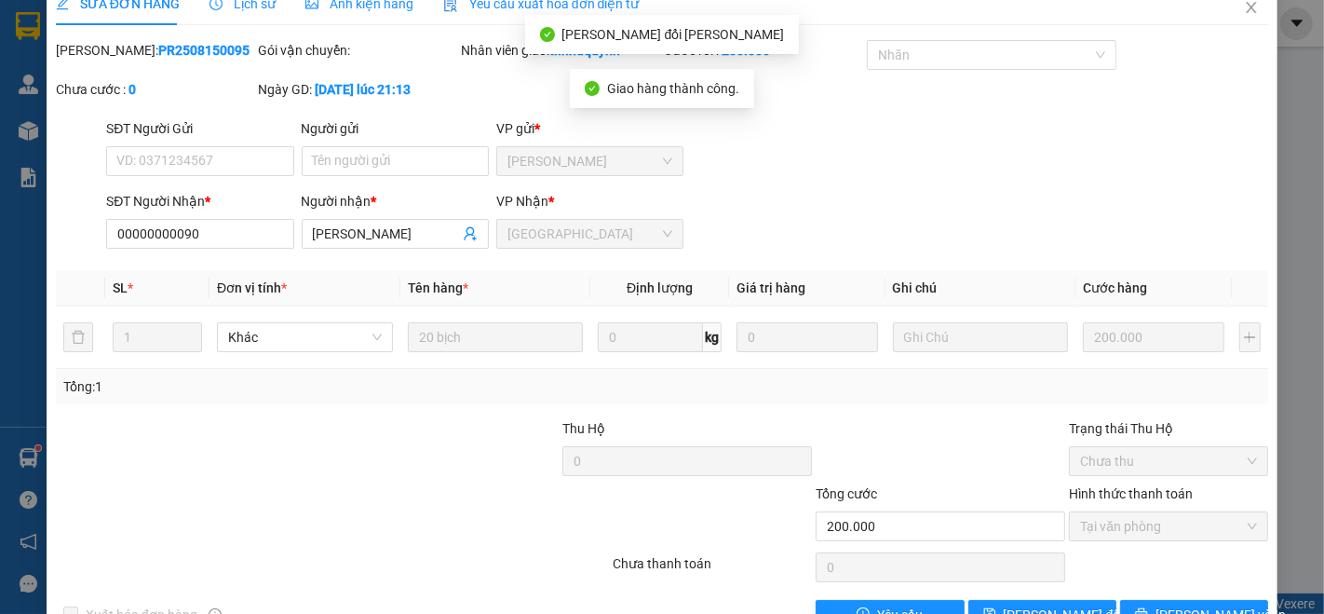
scroll to position [0, 0]
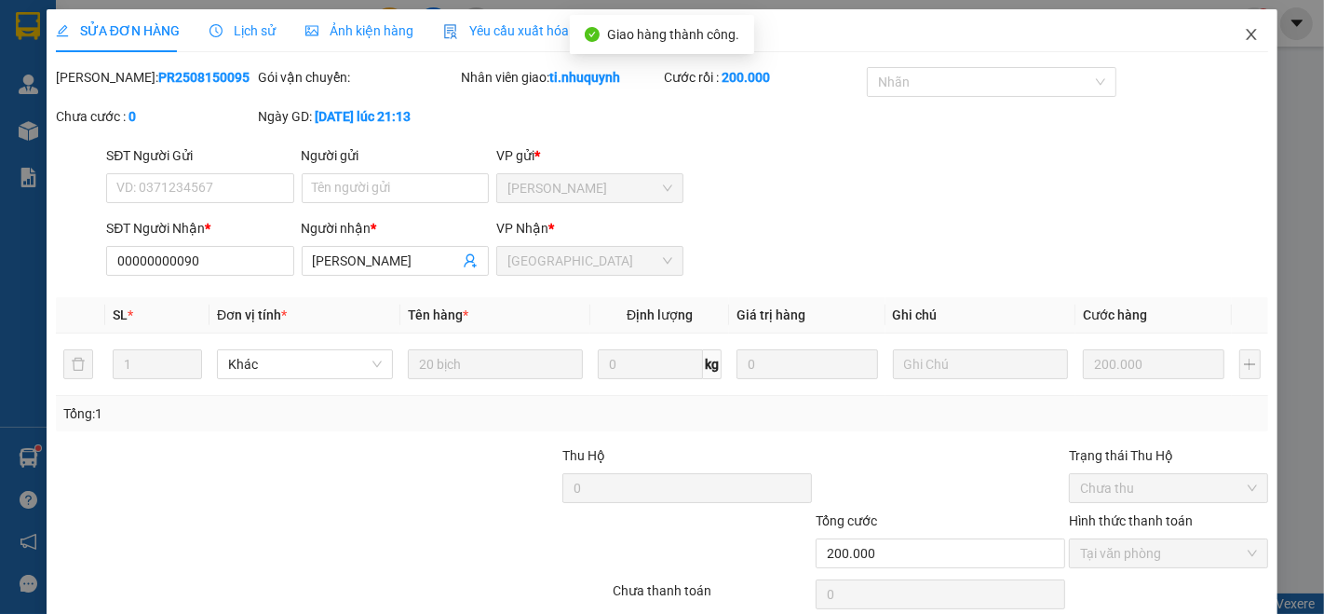
click at [1247, 34] on icon "close" at bounding box center [1252, 34] width 10 height 11
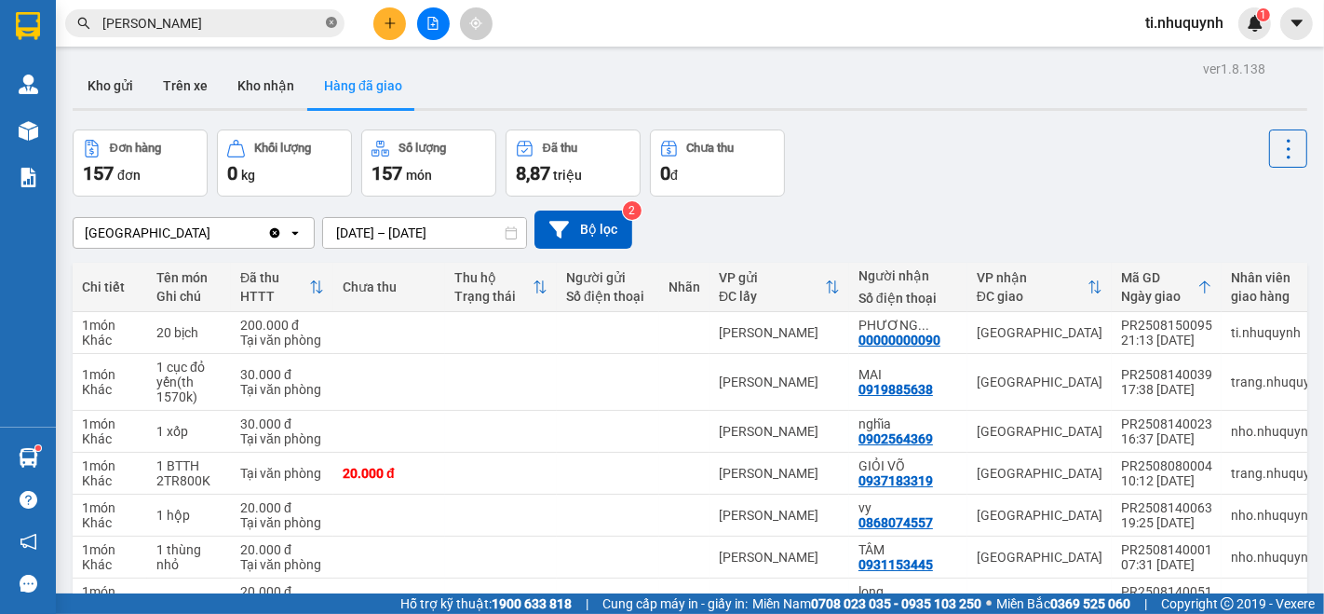
click at [330, 22] on icon "close-circle" at bounding box center [331, 22] width 11 height 11
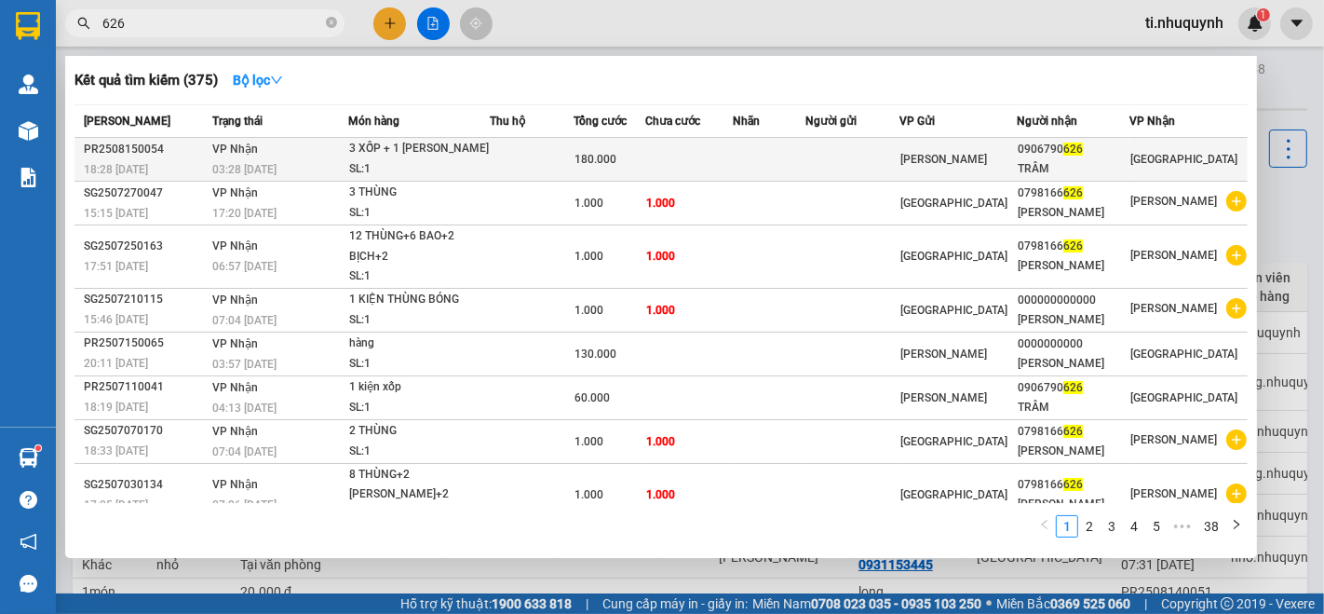
type input "626"
click at [698, 153] on td at bounding box center [688, 160] width 87 height 44
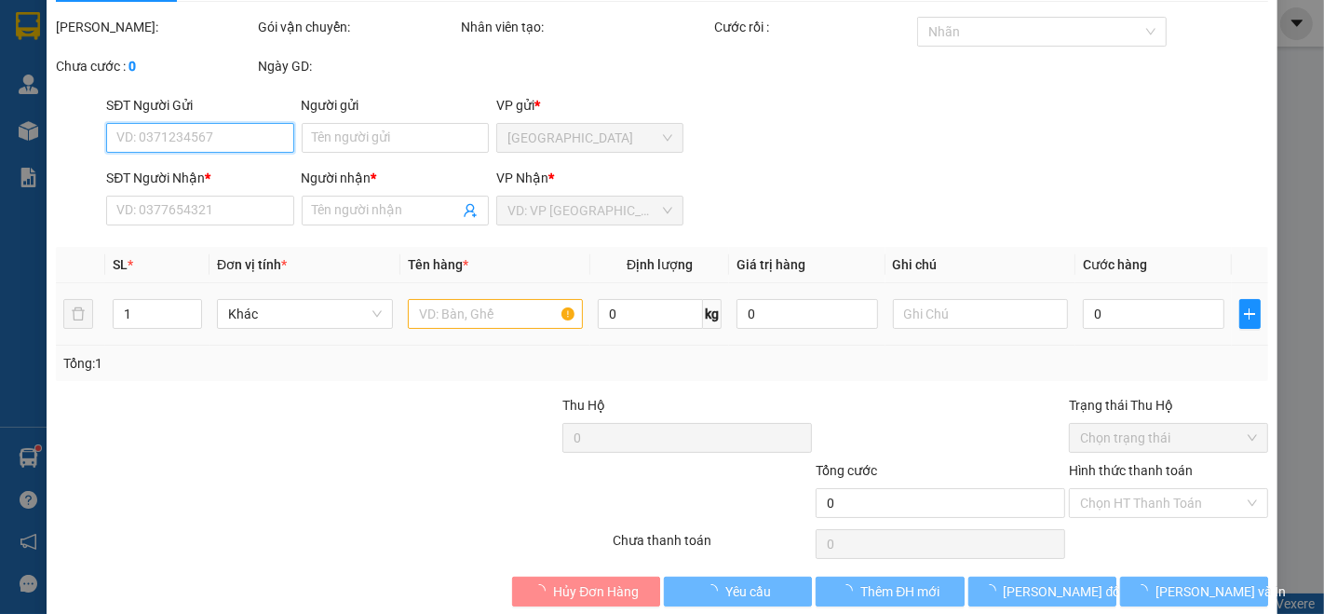
type input "0906790626"
type input "TRÂM"
type input "180.000"
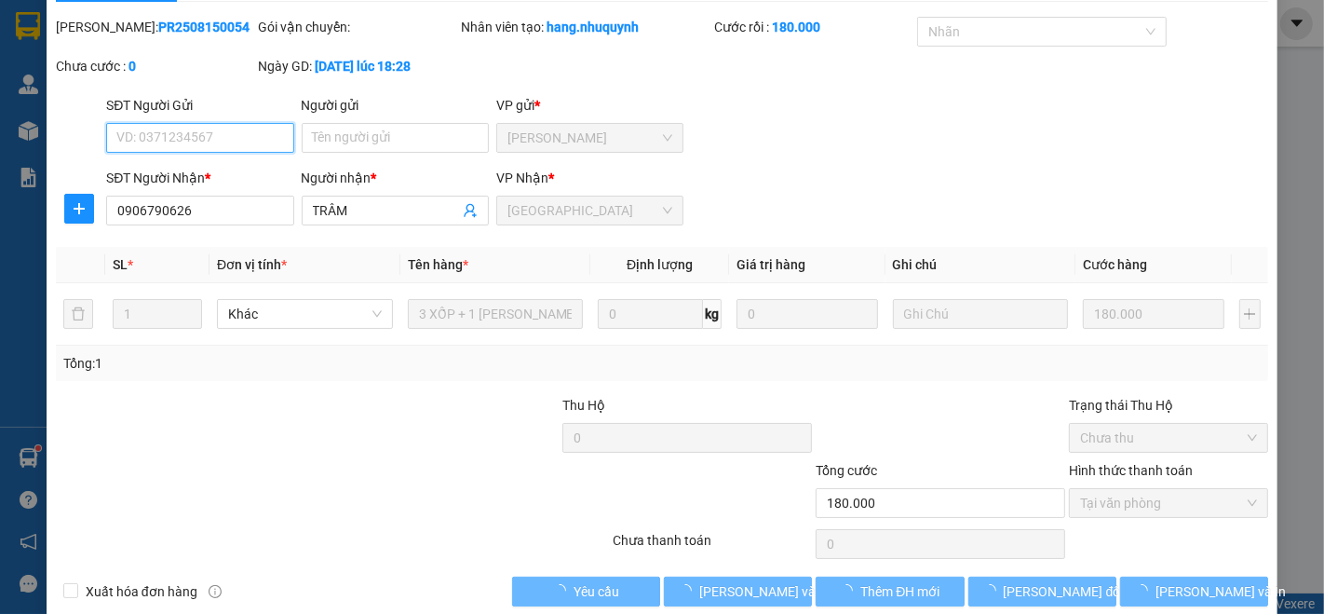
scroll to position [77, 0]
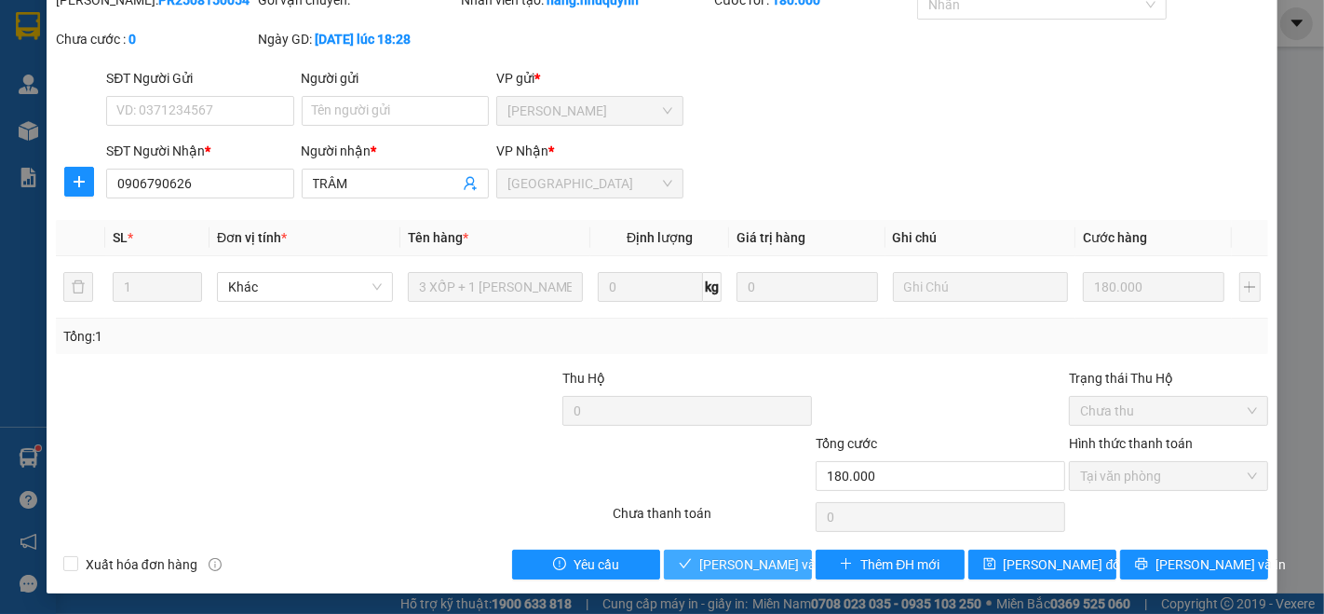
click at [771, 568] on span "[PERSON_NAME] và [PERSON_NAME] hàng" at bounding box center [824, 564] width 251 height 20
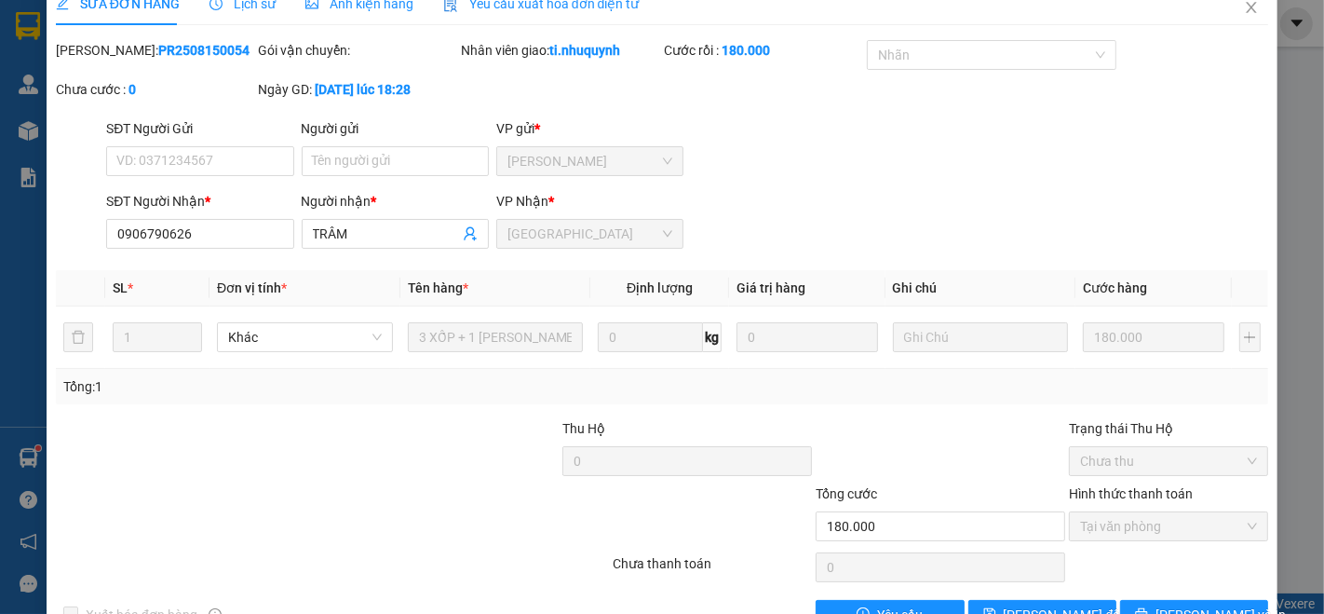
scroll to position [0, 0]
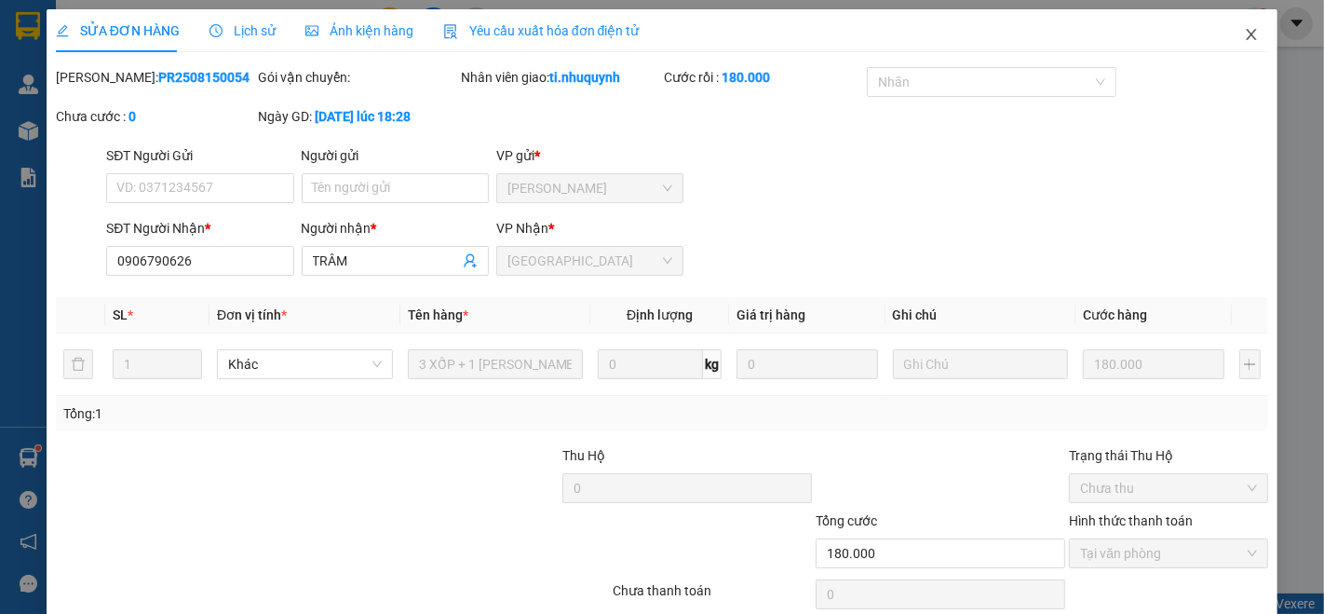
click at [1244, 41] on icon "close" at bounding box center [1251, 34] width 15 height 15
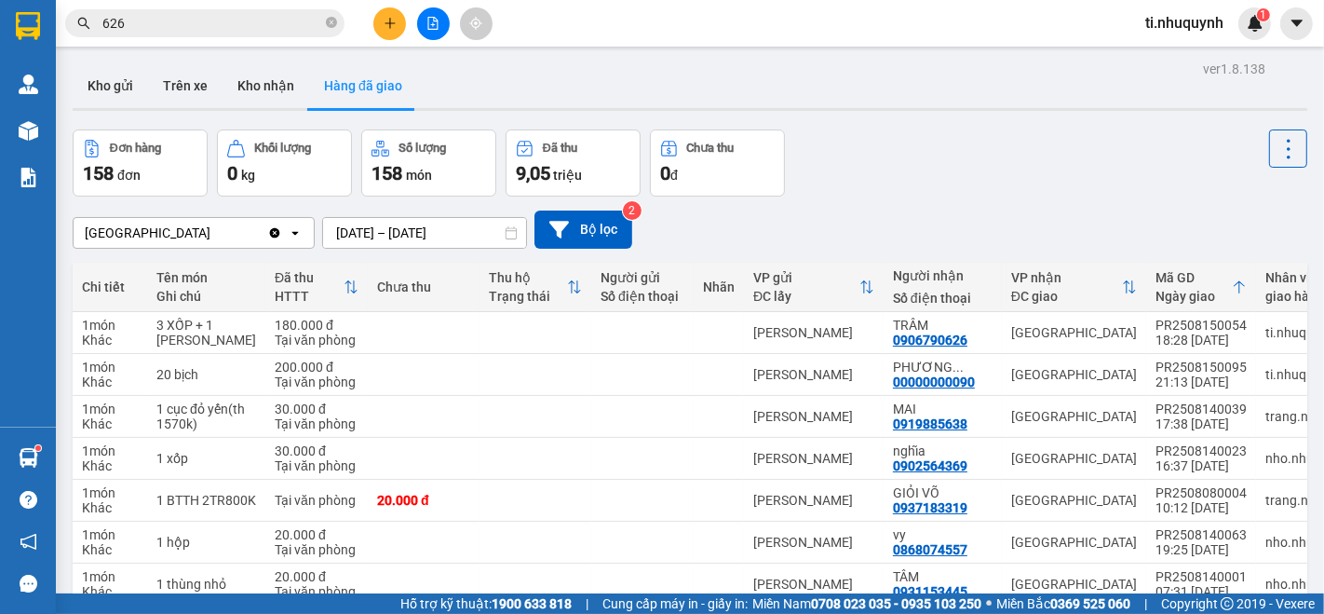
click at [331, 26] on icon "close-circle" at bounding box center [331, 22] width 11 height 11
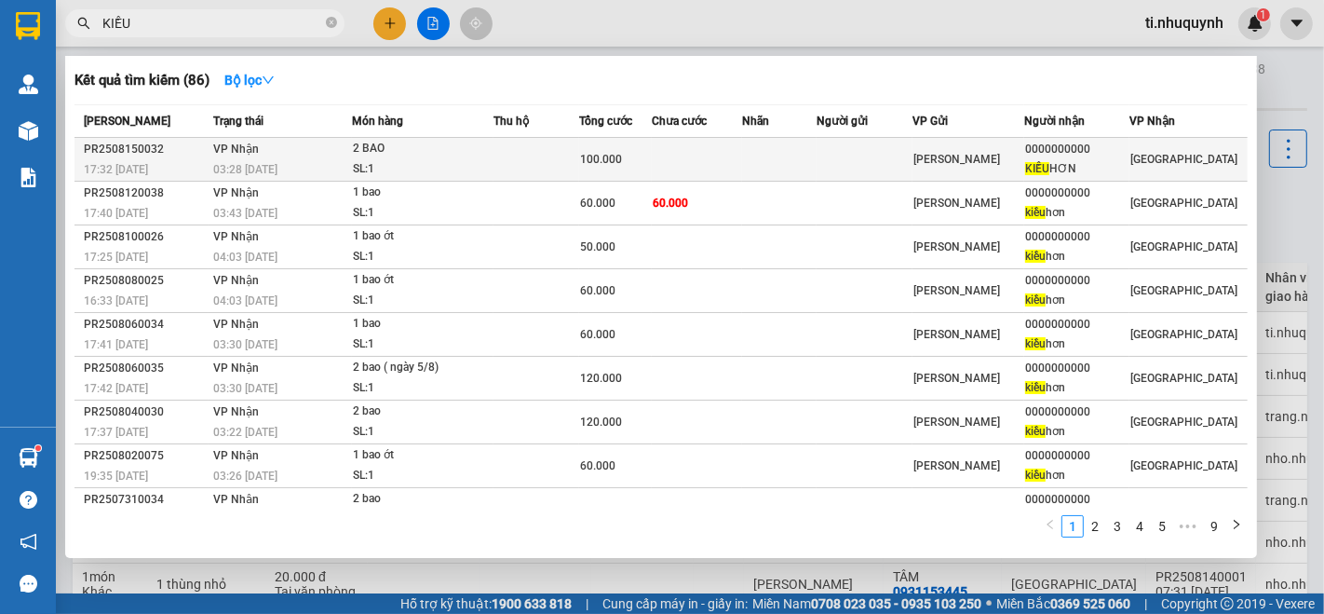
type input "KIỀU"
click at [742, 158] on td at bounding box center [697, 160] width 90 height 44
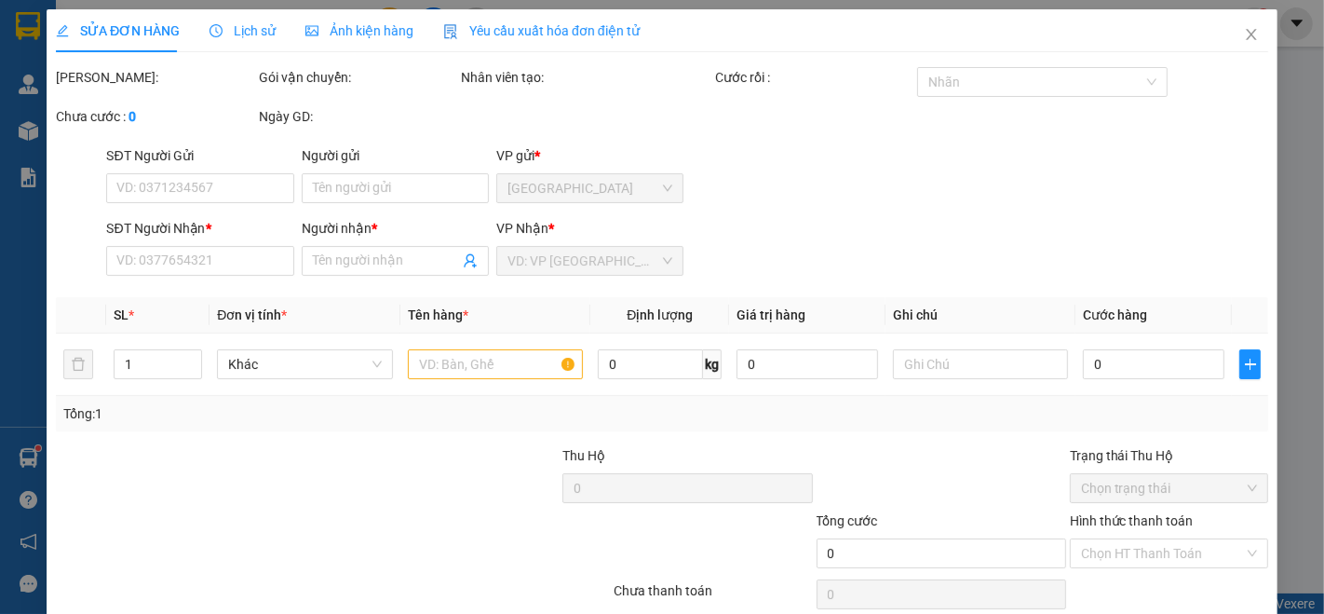
type input "0000000000"
type input "[PERSON_NAME] HƠN"
type input "100.000"
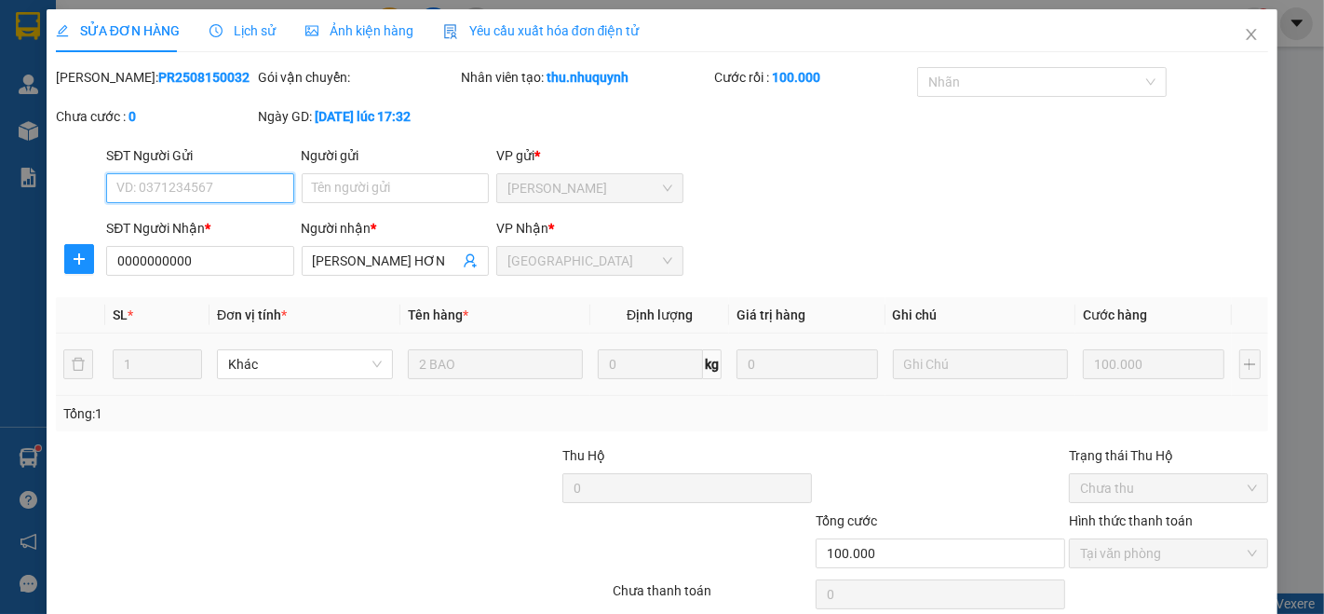
scroll to position [77, 0]
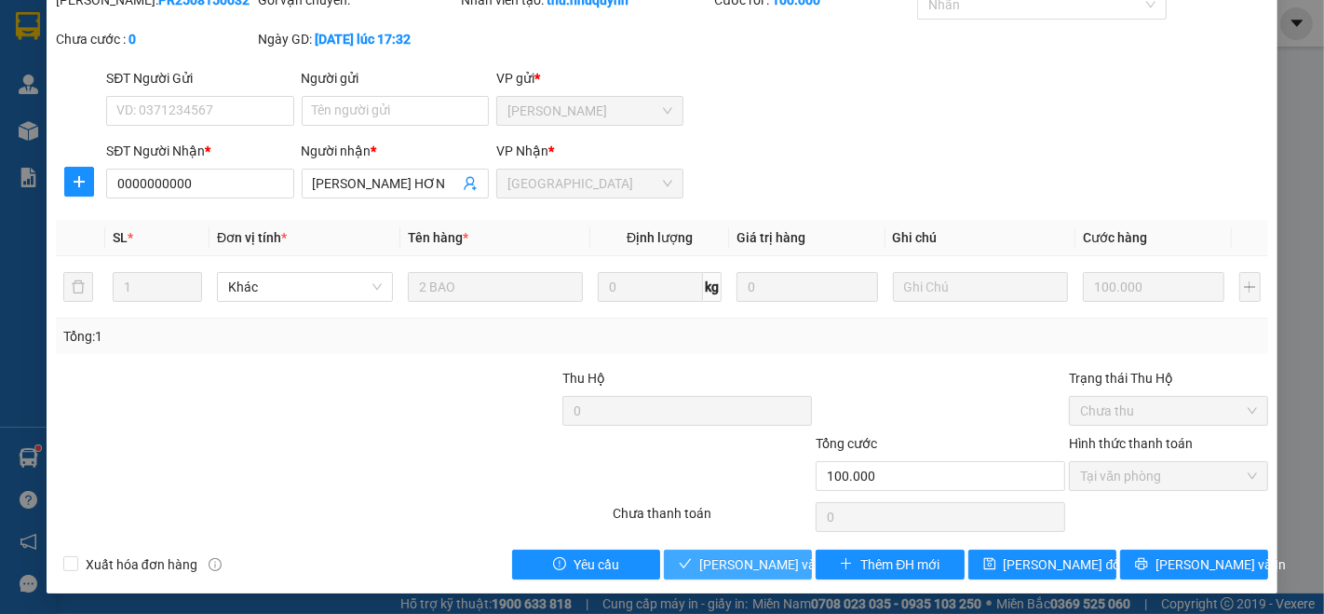
click at [741, 561] on span "[PERSON_NAME] và [PERSON_NAME] hàng" at bounding box center [824, 564] width 251 height 20
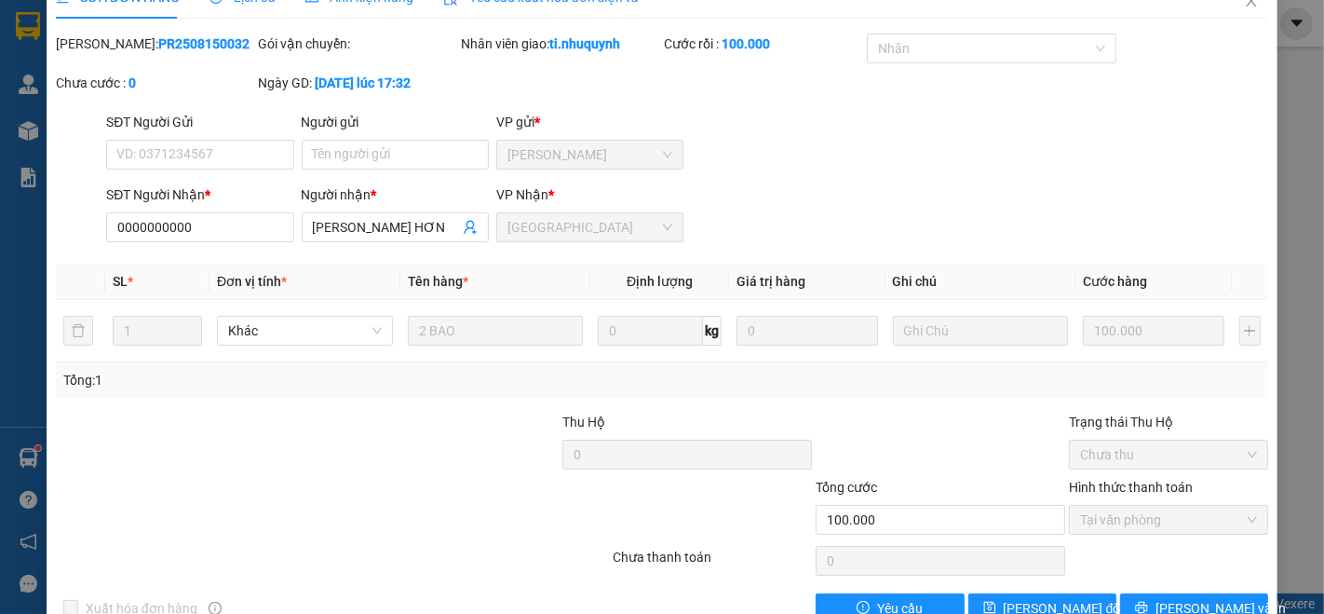
scroll to position [0, 0]
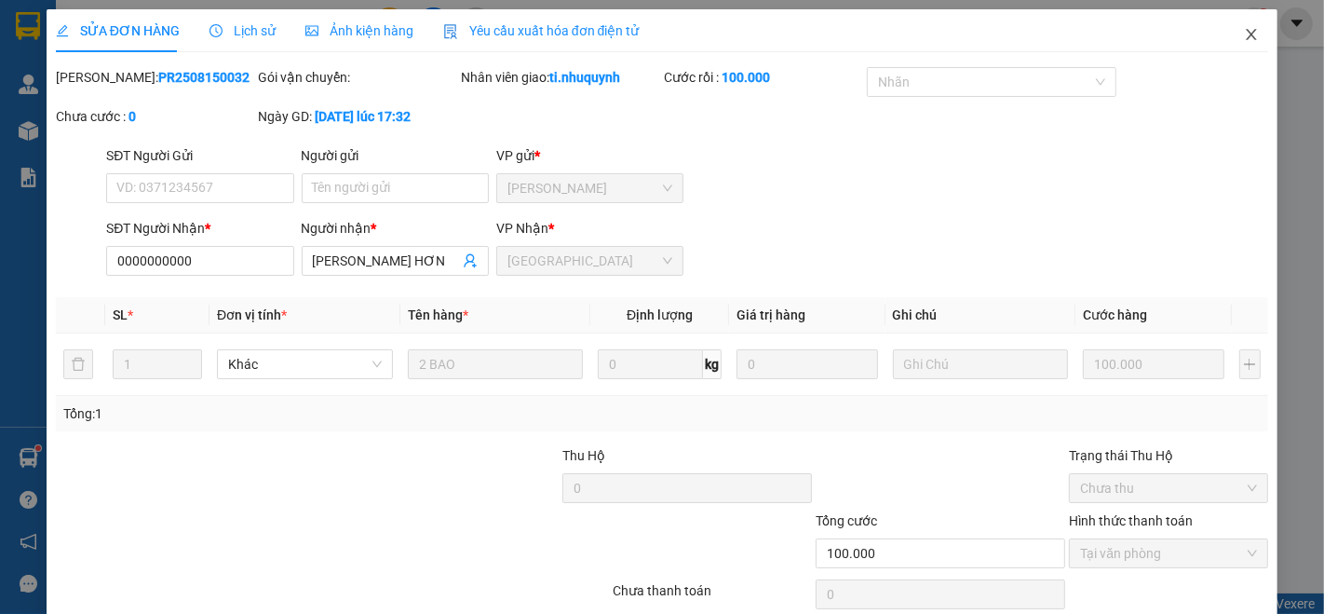
click at [1244, 36] on icon "close" at bounding box center [1251, 34] width 15 height 15
